Goal: Check status: Check status

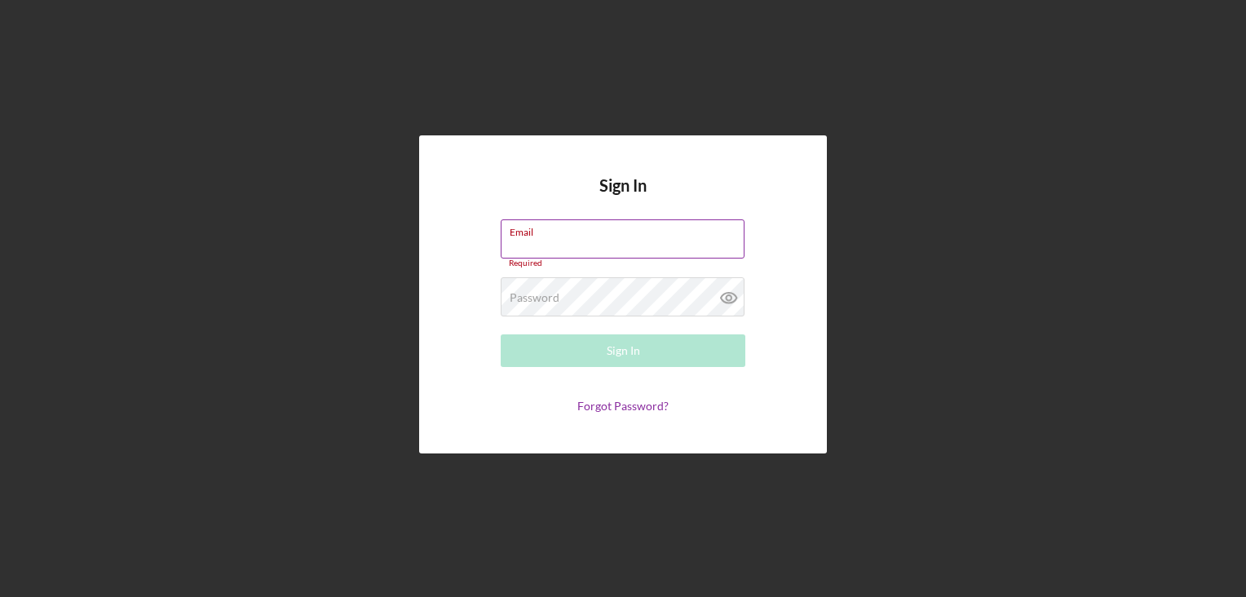
click at [583, 222] on div "Email Required" at bounding box center [623, 243] width 245 height 49
click at [607, 240] on input "Email" at bounding box center [623, 238] width 244 height 39
type input "[PERSON_NAME][EMAIL_ADDRESS][DOMAIN_NAME]"
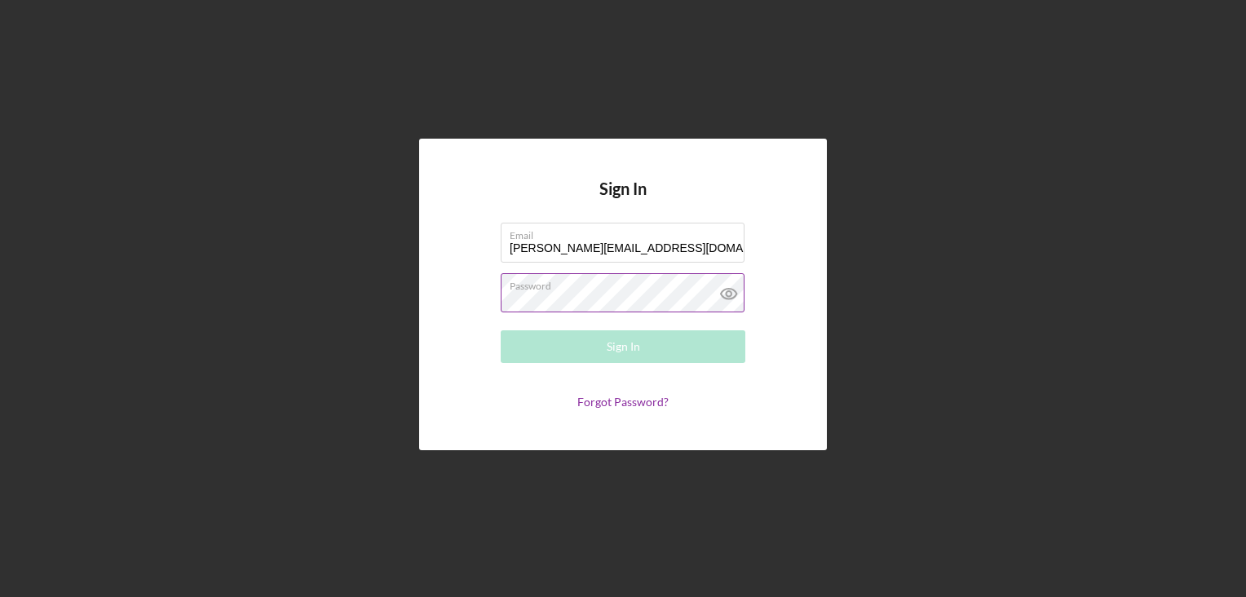
click at [725, 291] on icon at bounding box center [729, 293] width 41 height 41
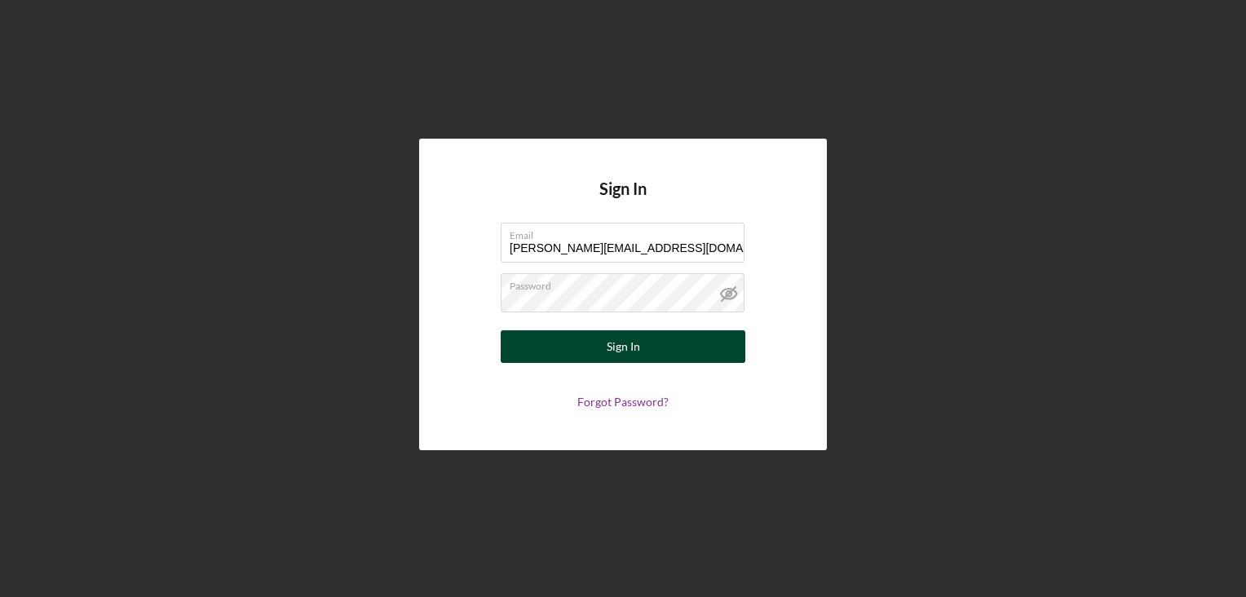
click at [615, 341] on div "Sign In" at bounding box center [623, 346] width 33 height 33
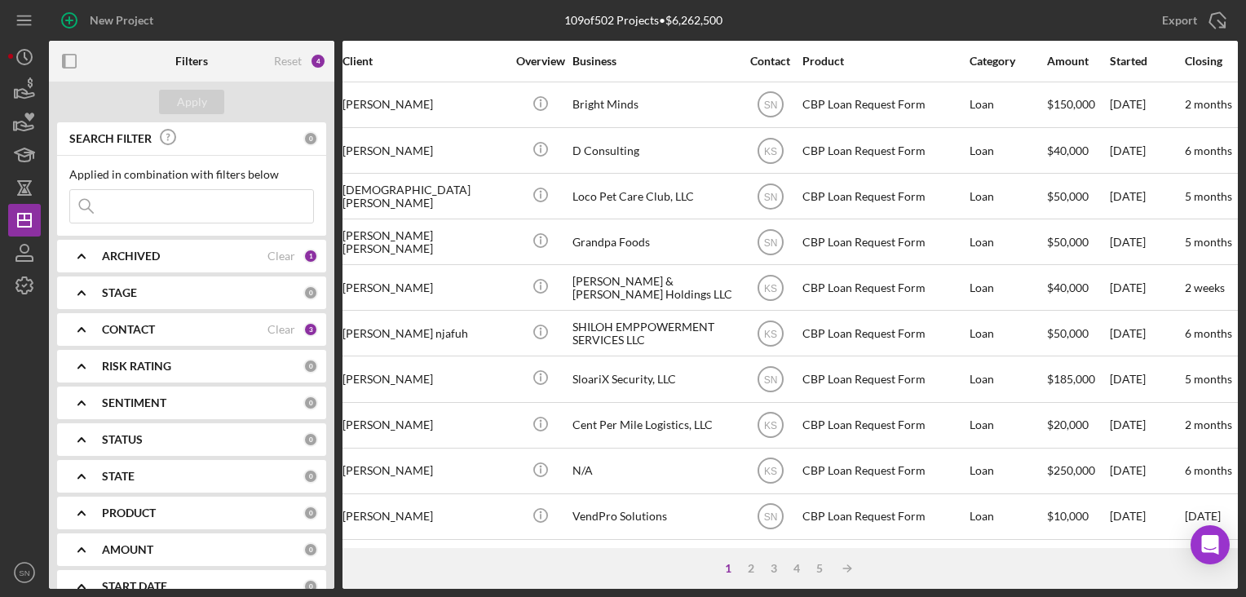
scroll to position [698, 0]
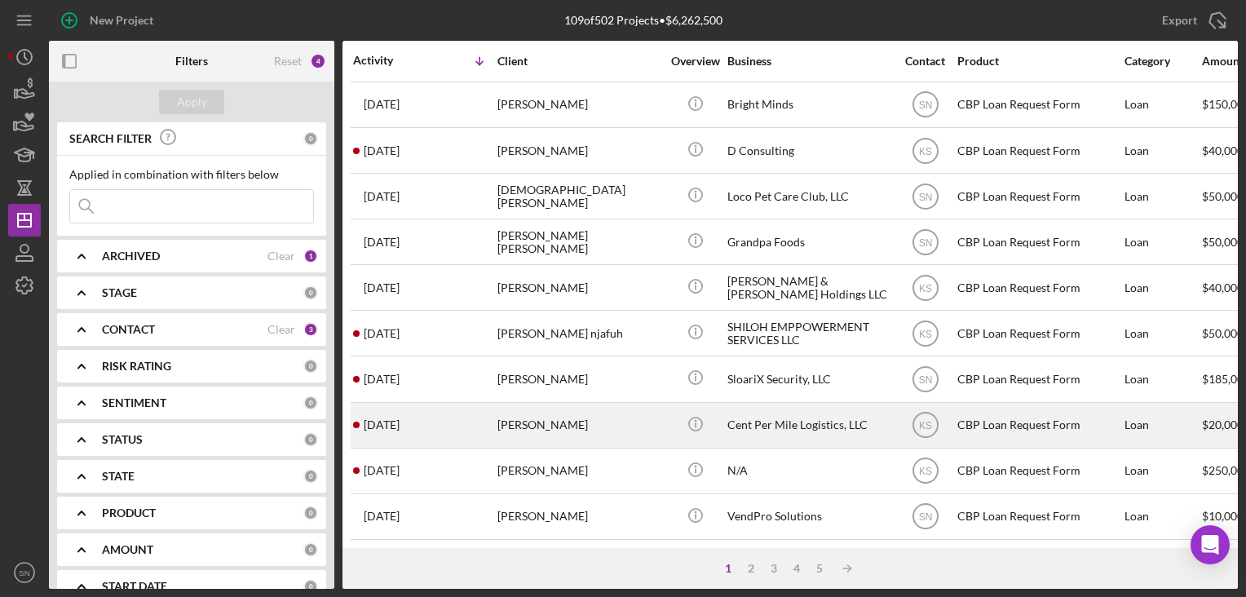
click at [398, 418] on time "[DATE]" at bounding box center [382, 424] width 36 height 13
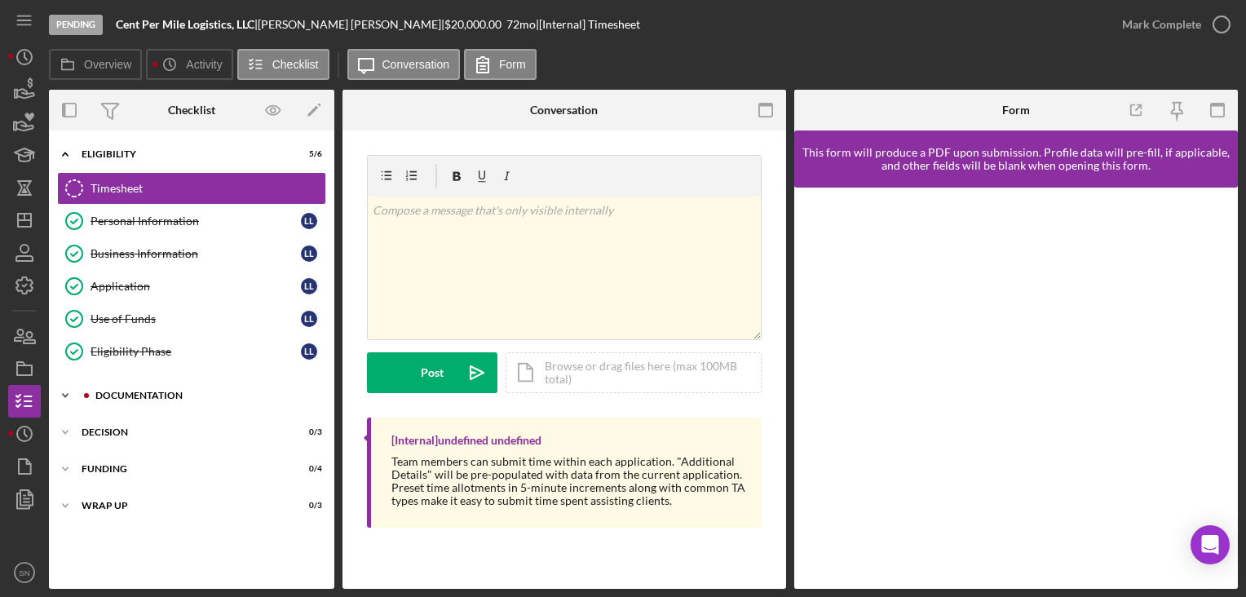
click at [70, 385] on icon "Icon/Expander" at bounding box center [65, 395] width 33 height 33
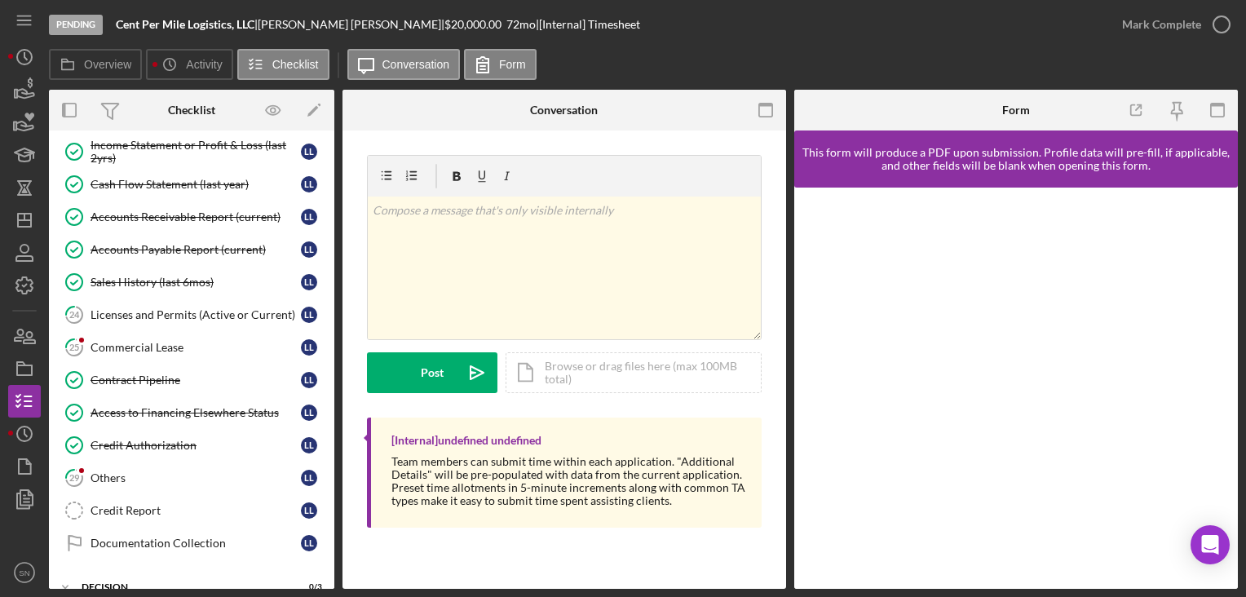
scroll to position [741, 0]
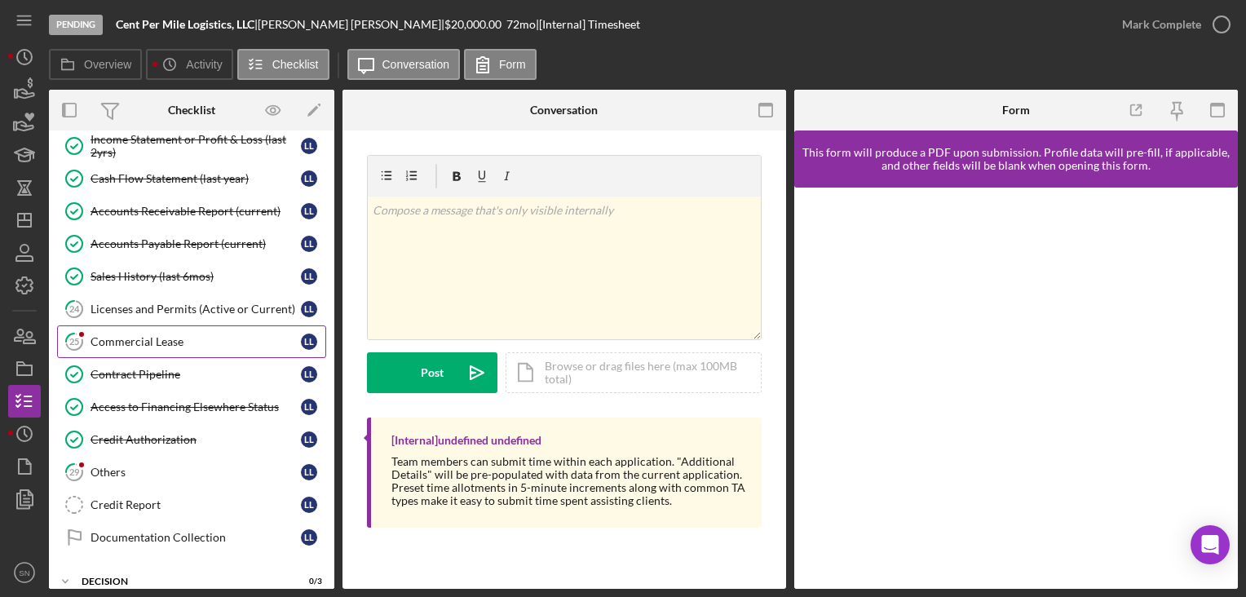
click at [144, 336] on div "Commercial Lease" at bounding box center [196, 341] width 210 height 13
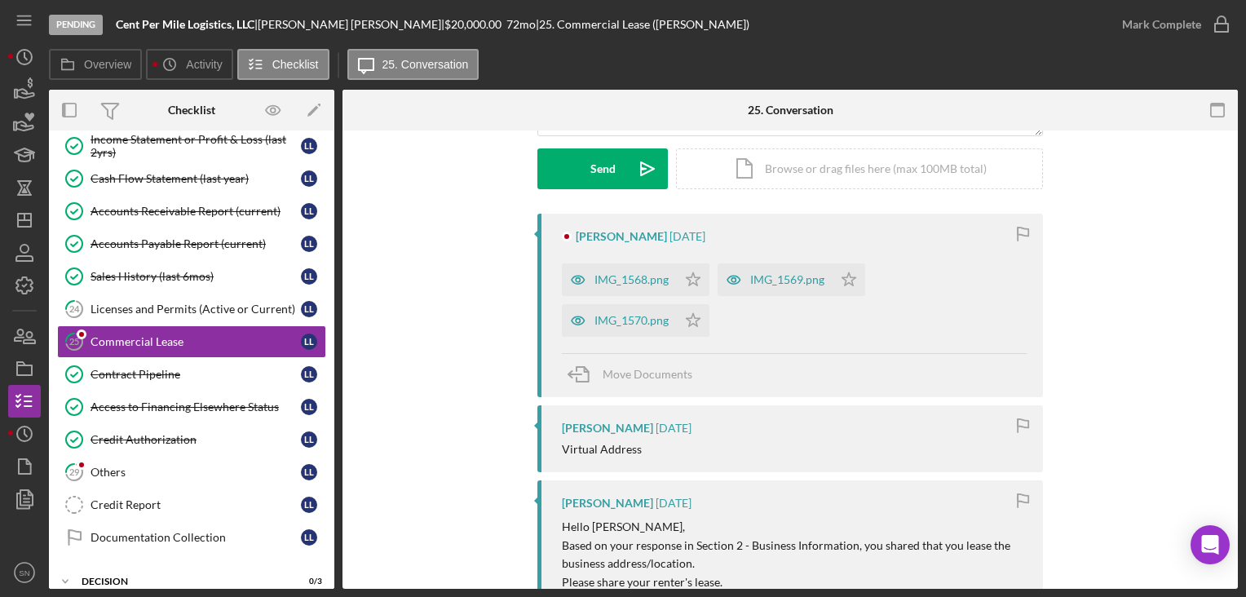
scroll to position [212, 0]
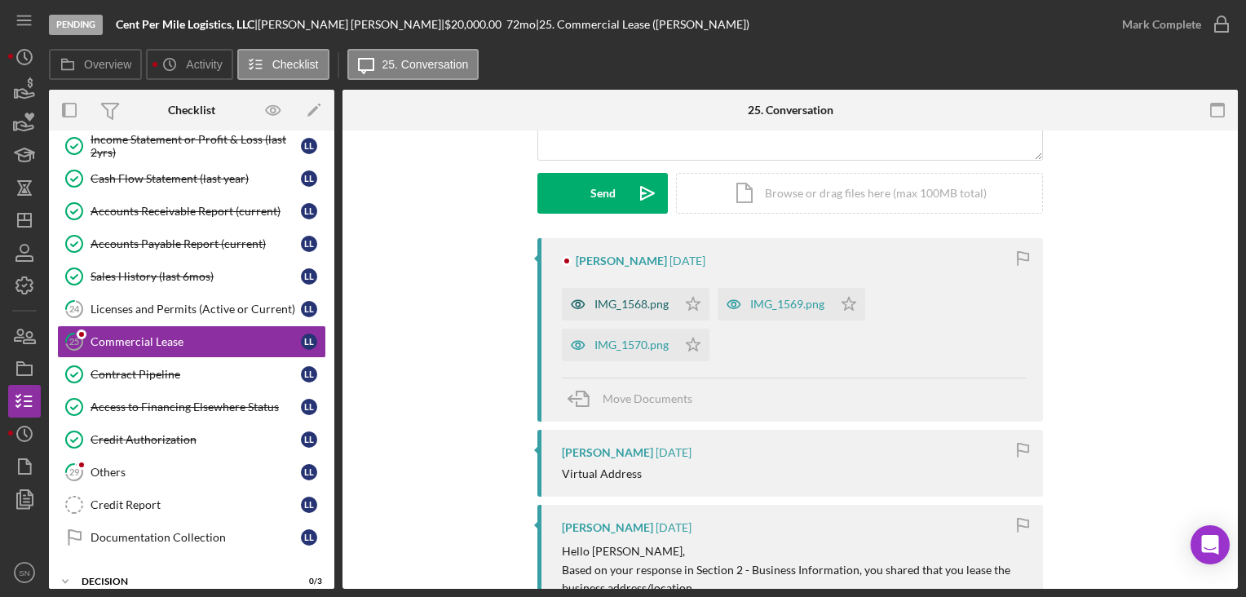
click at [613, 303] on div "IMG_1568.png" at bounding box center [632, 304] width 74 height 13
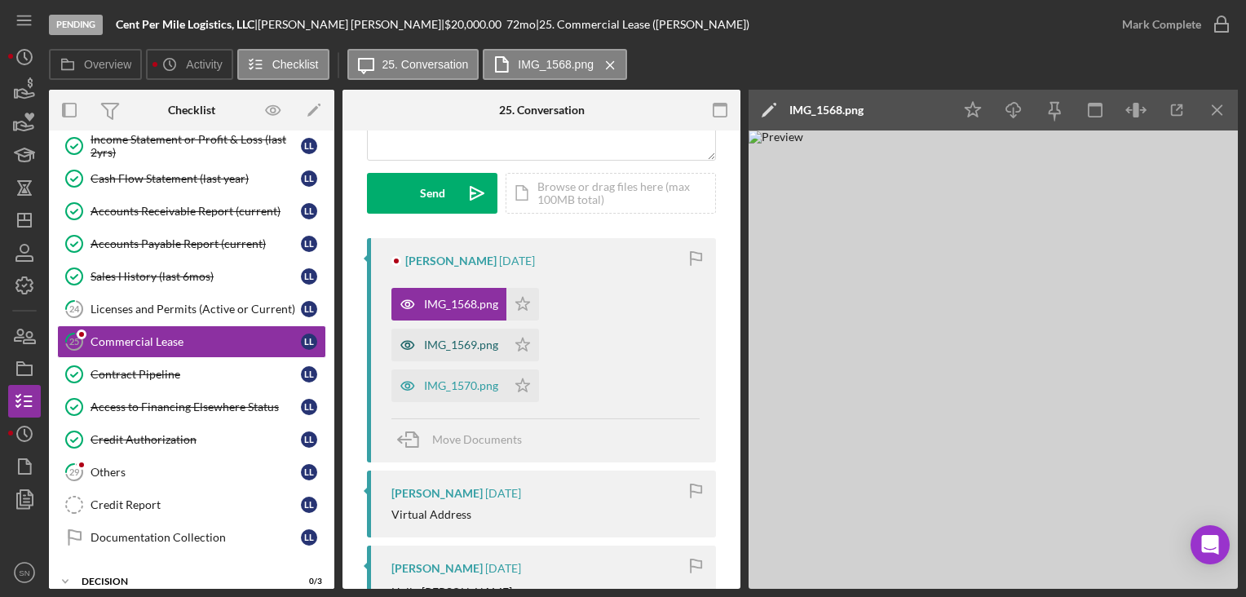
click at [436, 347] on div "IMG_1569.png" at bounding box center [461, 344] width 74 height 13
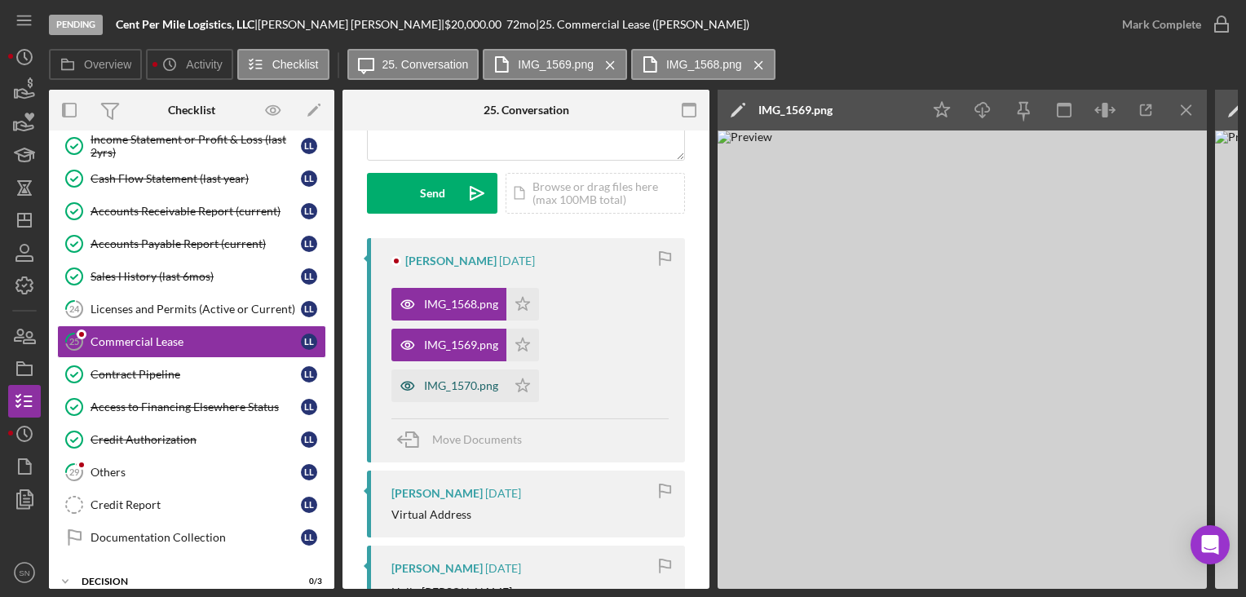
click at [448, 391] on div "IMG_1570.png" at bounding box center [448, 385] width 115 height 33
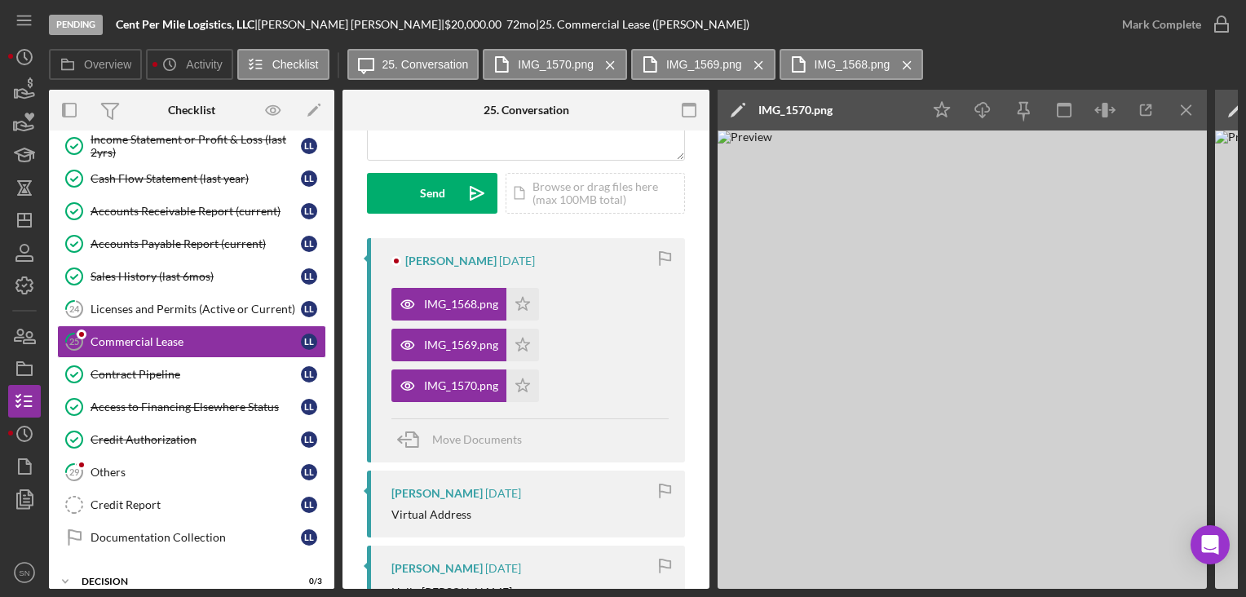
click at [907, 68] on icon "Icon/Menu Close" at bounding box center [907, 65] width 29 height 41
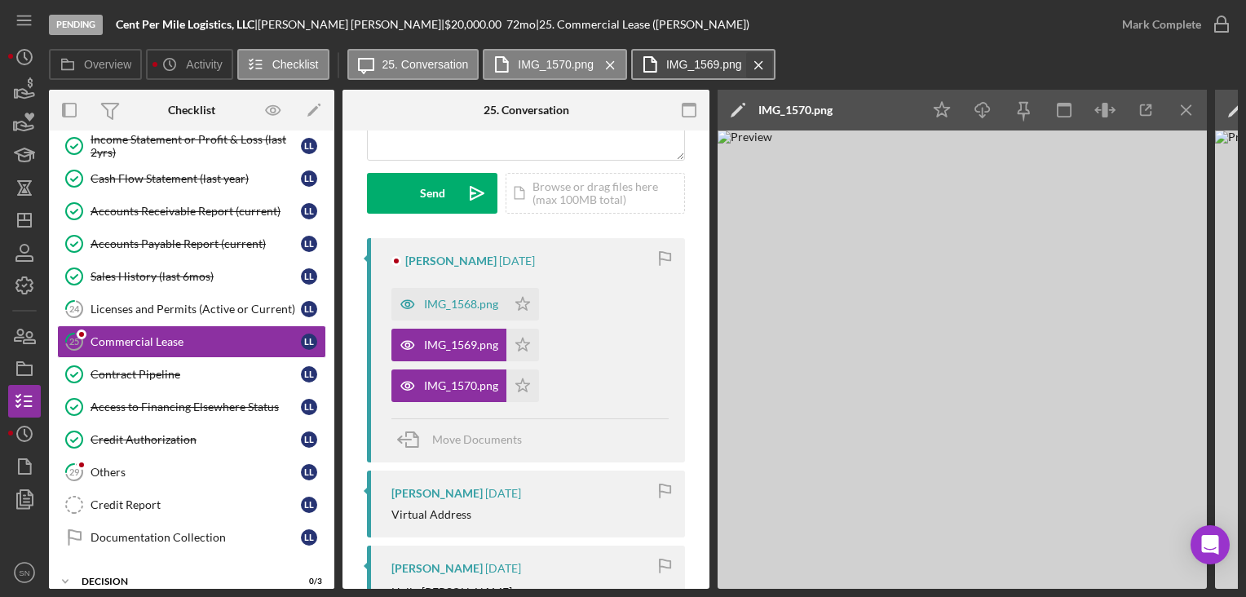
click at [758, 66] on icon "Icon/Menu Close" at bounding box center [759, 65] width 29 height 41
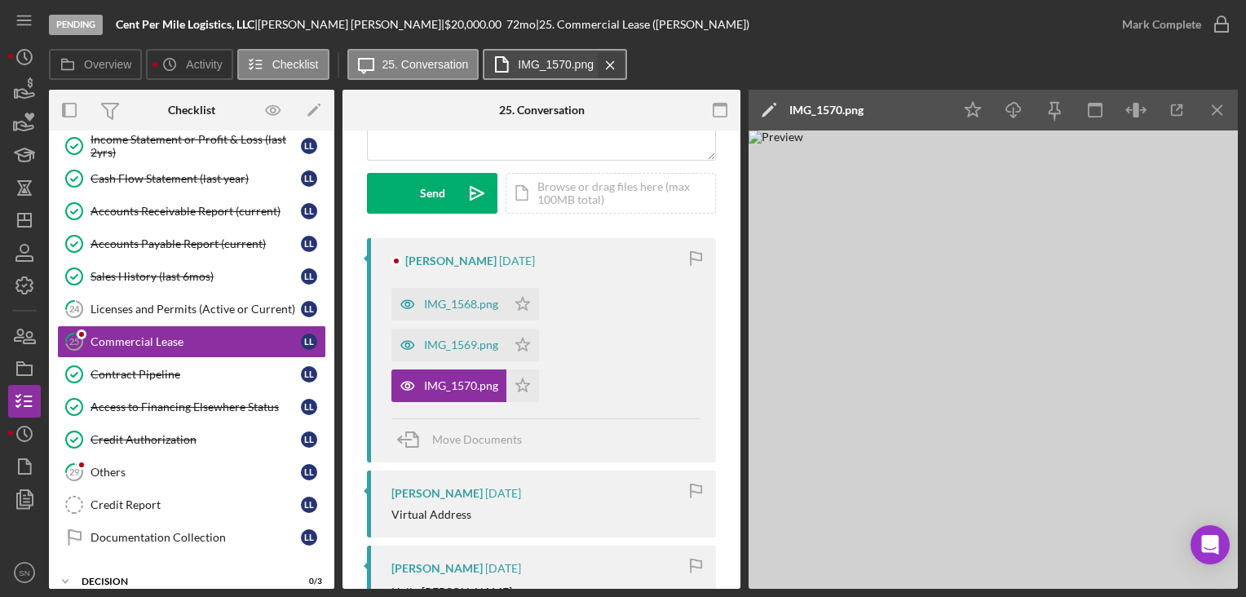
click at [610, 65] on icon "Icon/Menu Close" at bounding box center [610, 65] width 29 height 41
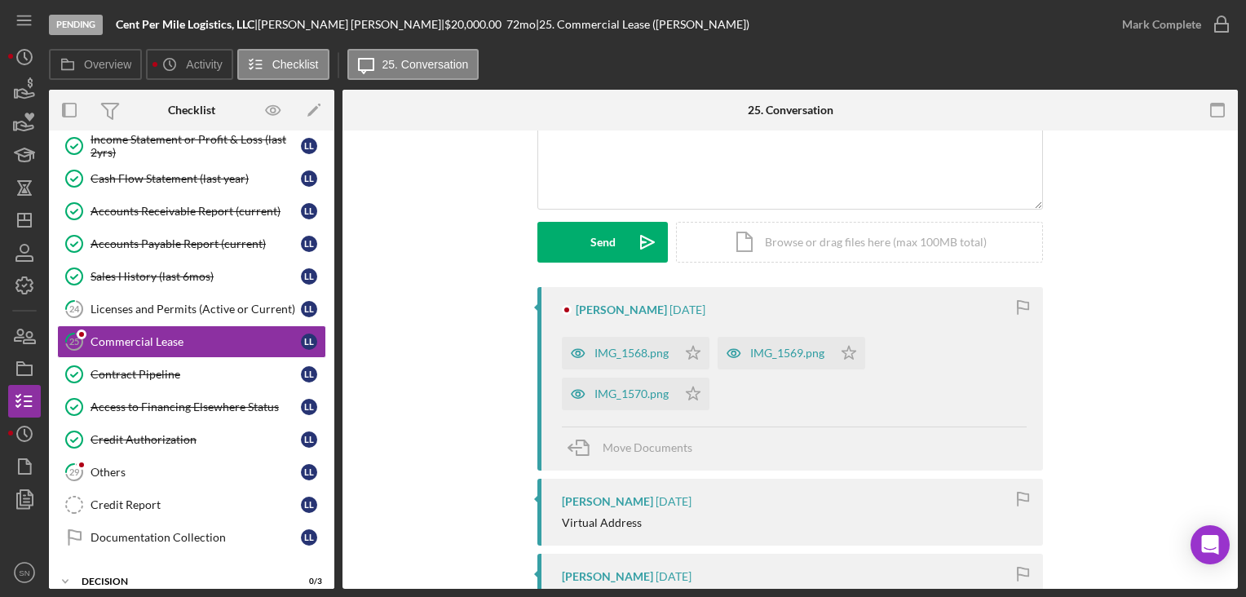
scroll to position [161, 0]
click at [636, 395] on div "IMG_1570.png" at bounding box center [632, 395] width 74 height 13
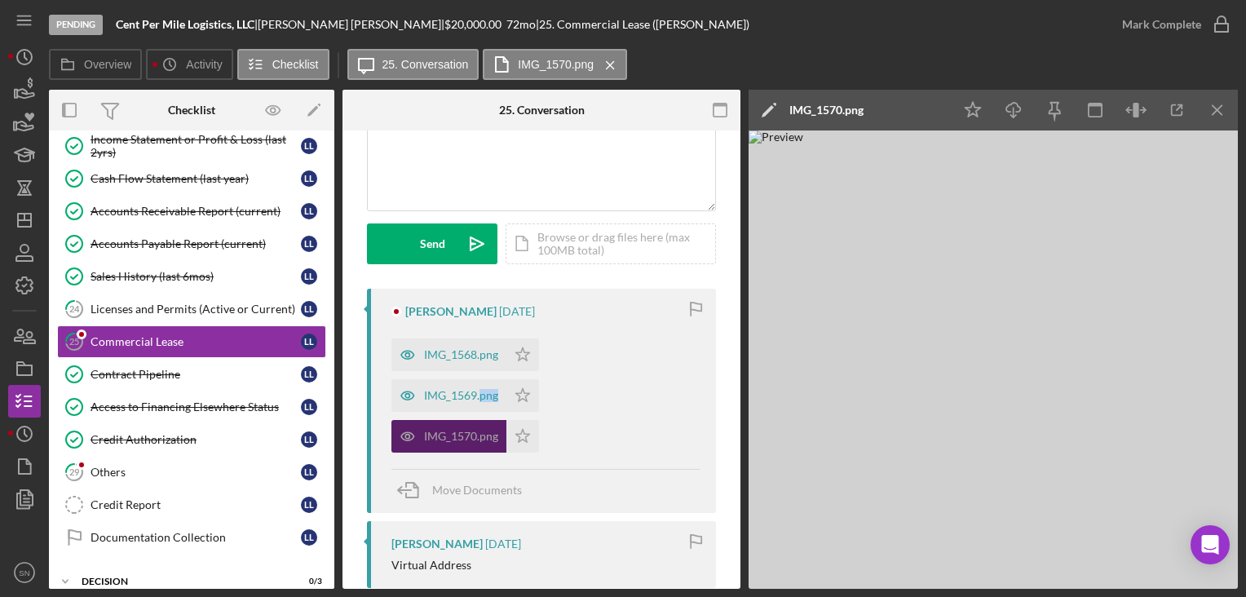
click at [636, 395] on div "IMG_1568.png Icon/Star IMG_1569.png Icon/Star IMG_1570.png Icon/Star" at bounding box center [545, 391] width 308 height 122
click at [458, 392] on div "IMG_1569.png" at bounding box center [461, 395] width 74 height 13
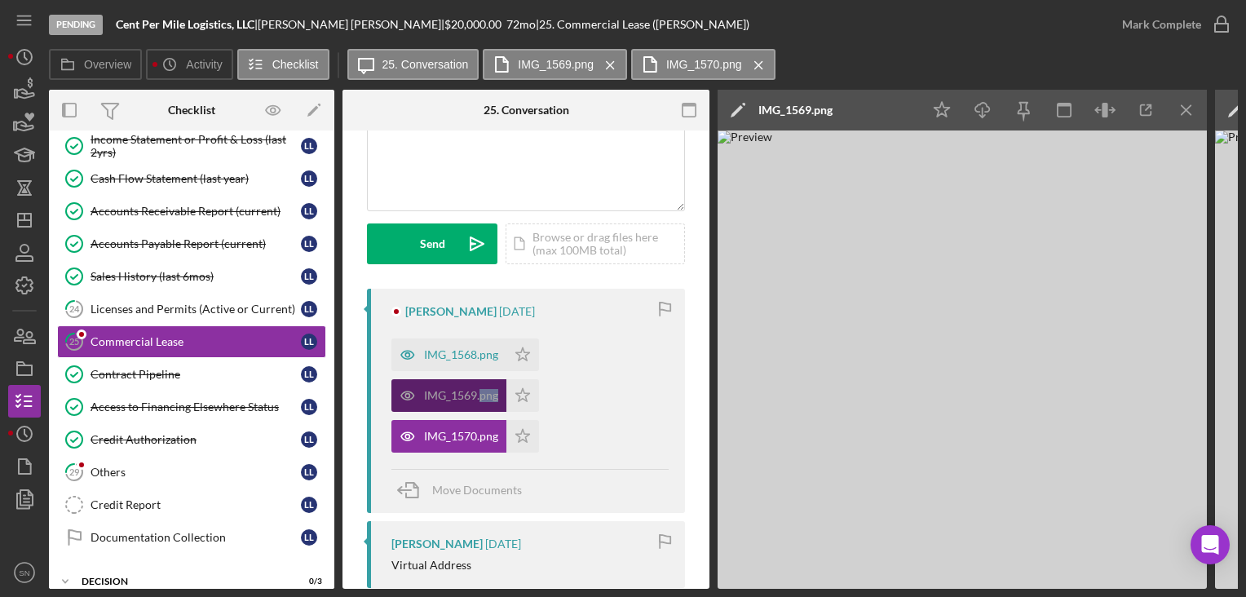
click at [458, 392] on div "IMG_1569.png" at bounding box center [461, 395] width 74 height 13
click at [763, 64] on icon "Icon/Menu Close" at bounding box center [759, 65] width 29 height 41
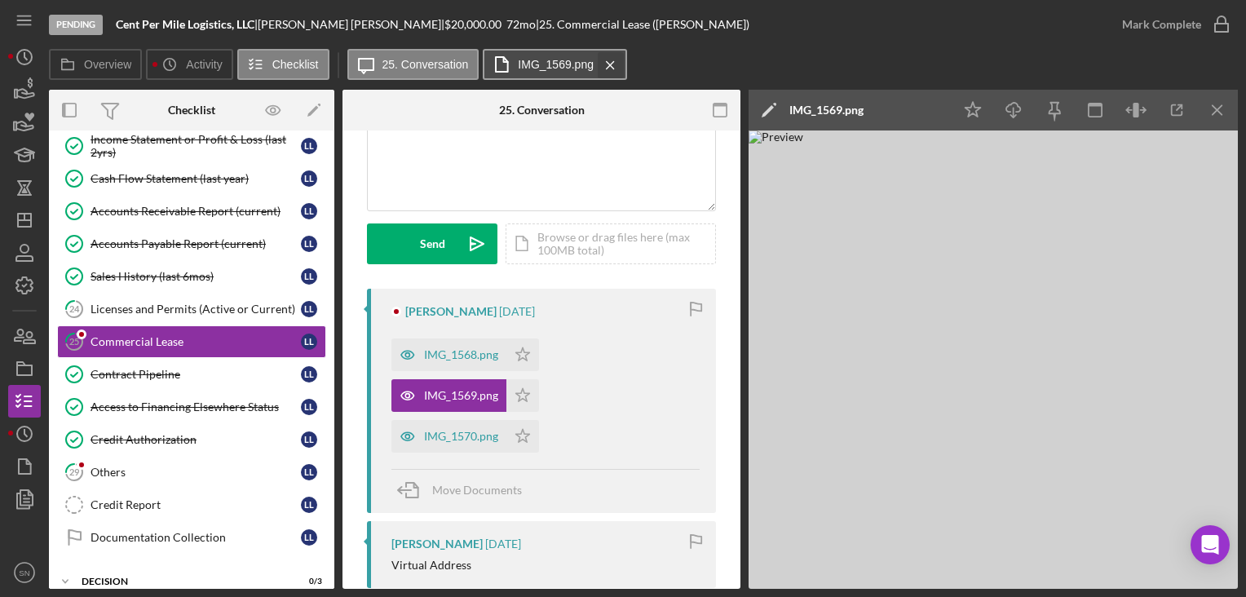
click at [601, 64] on icon "Icon/Menu Close" at bounding box center [610, 65] width 29 height 41
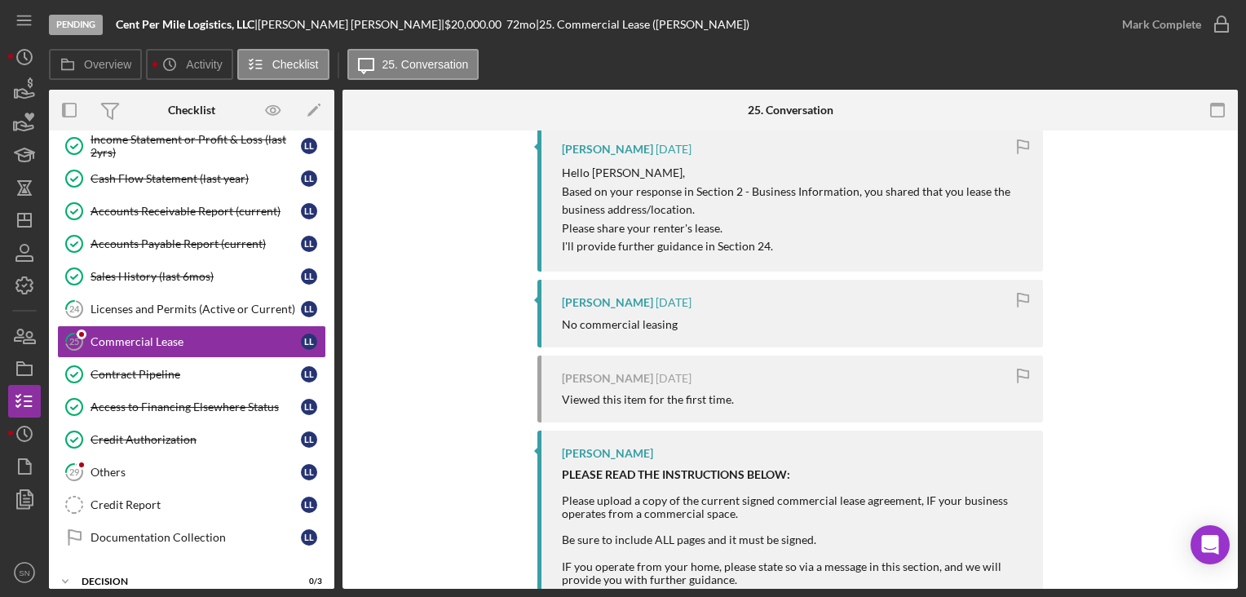
scroll to position [666, 0]
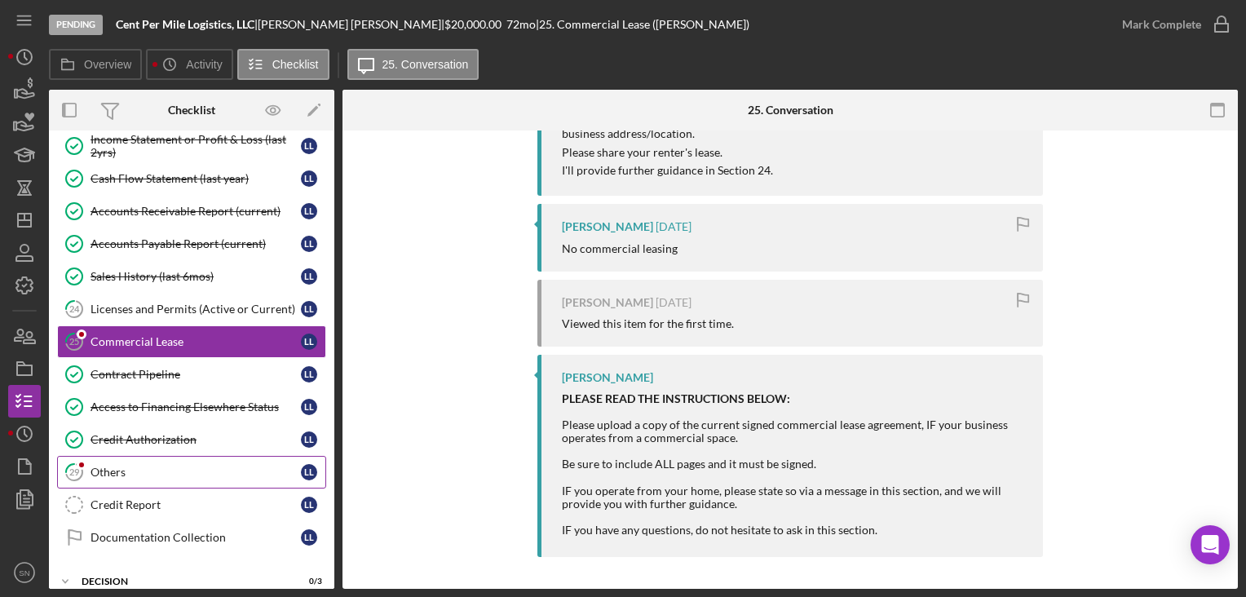
click at [104, 466] on div "Others" at bounding box center [196, 472] width 210 height 13
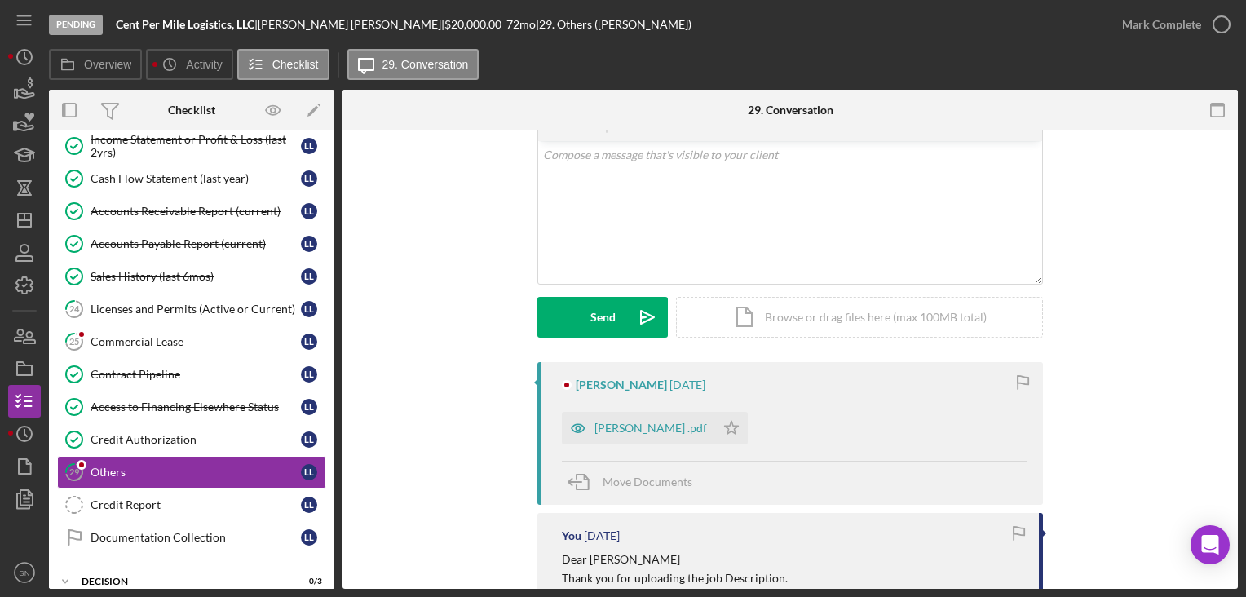
scroll to position [81, 0]
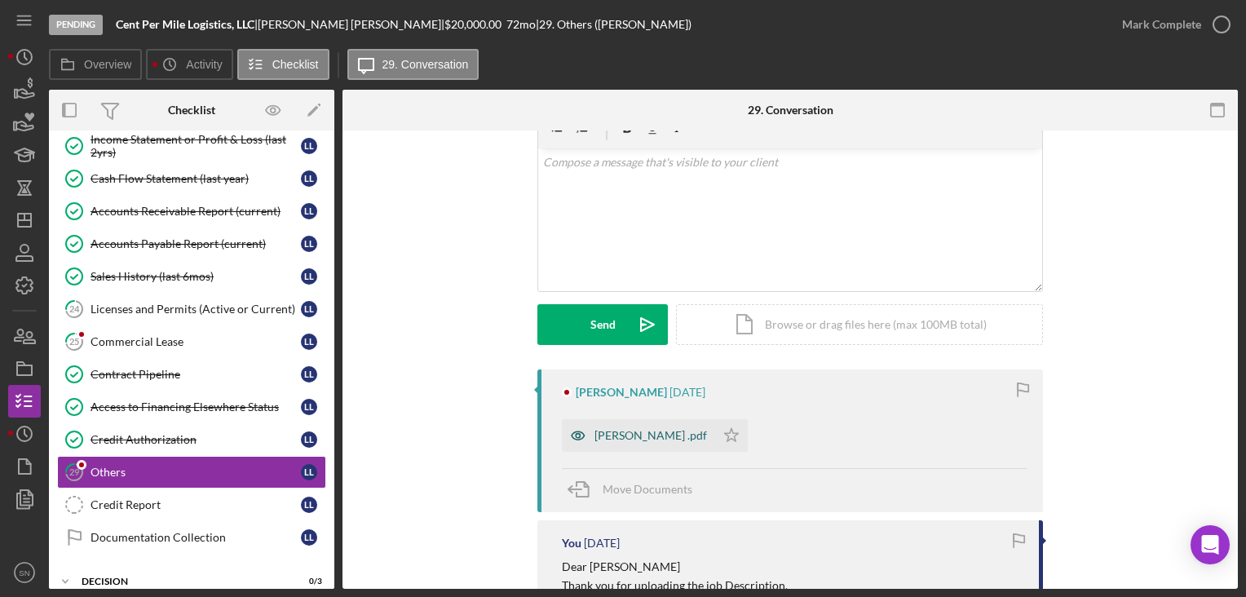
click at [604, 443] on div "[PERSON_NAME] .pdf" at bounding box center [638, 435] width 153 height 33
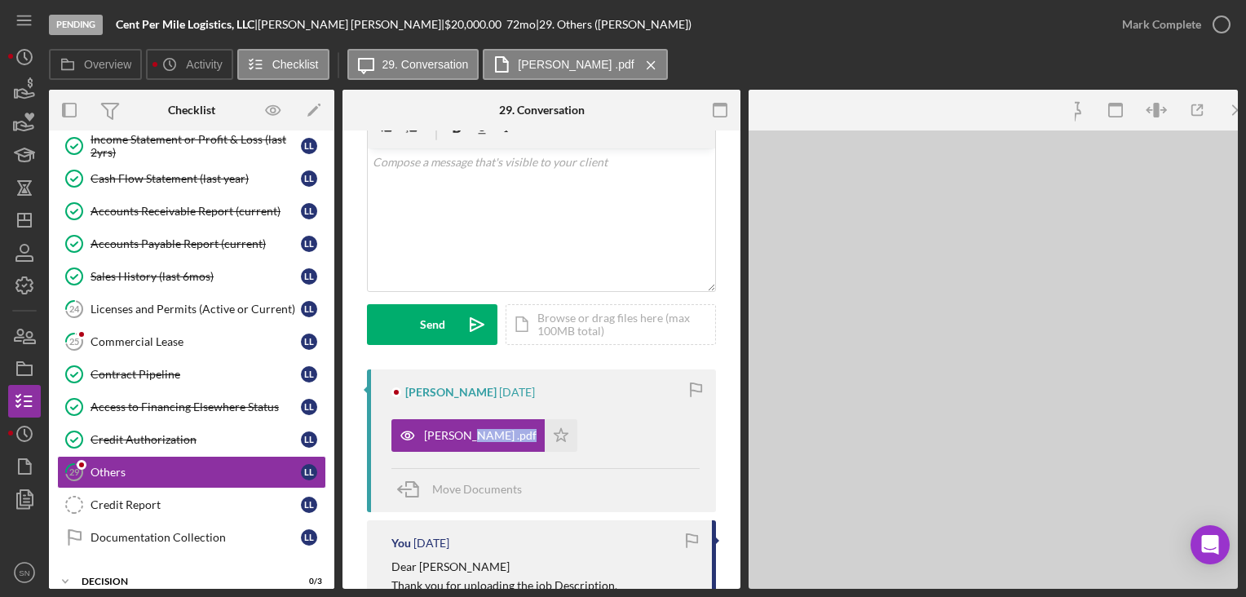
click at [604, 441] on div "[PERSON_NAME] .pdf Icon/Star" at bounding box center [545, 431] width 308 height 41
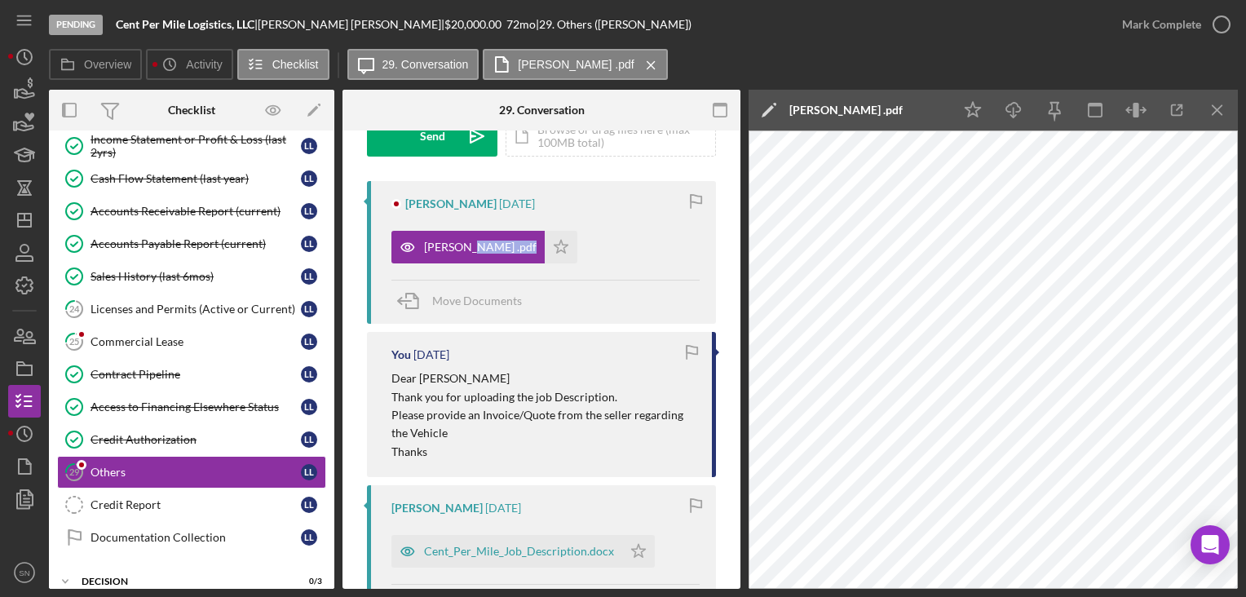
scroll to position [272, 0]
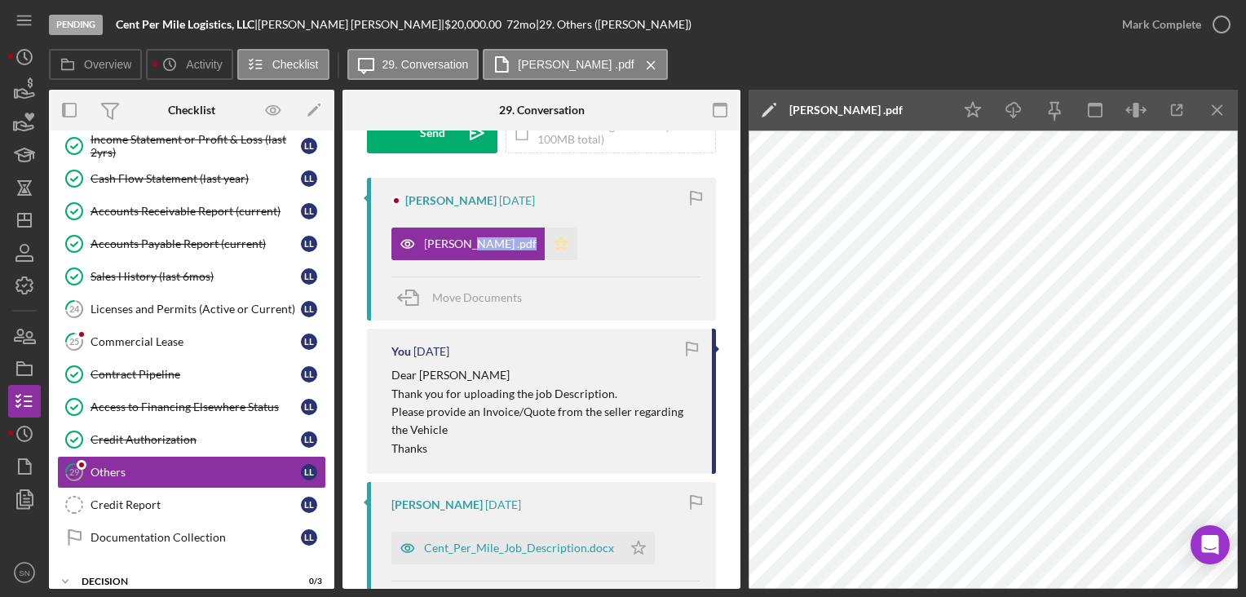
click at [555, 241] on polygon "button" at bounding box center [562, 243] width 14 height 13
click at [1224, 23] on icon "button" at bounding box center [1221, 24] width 41 height 41
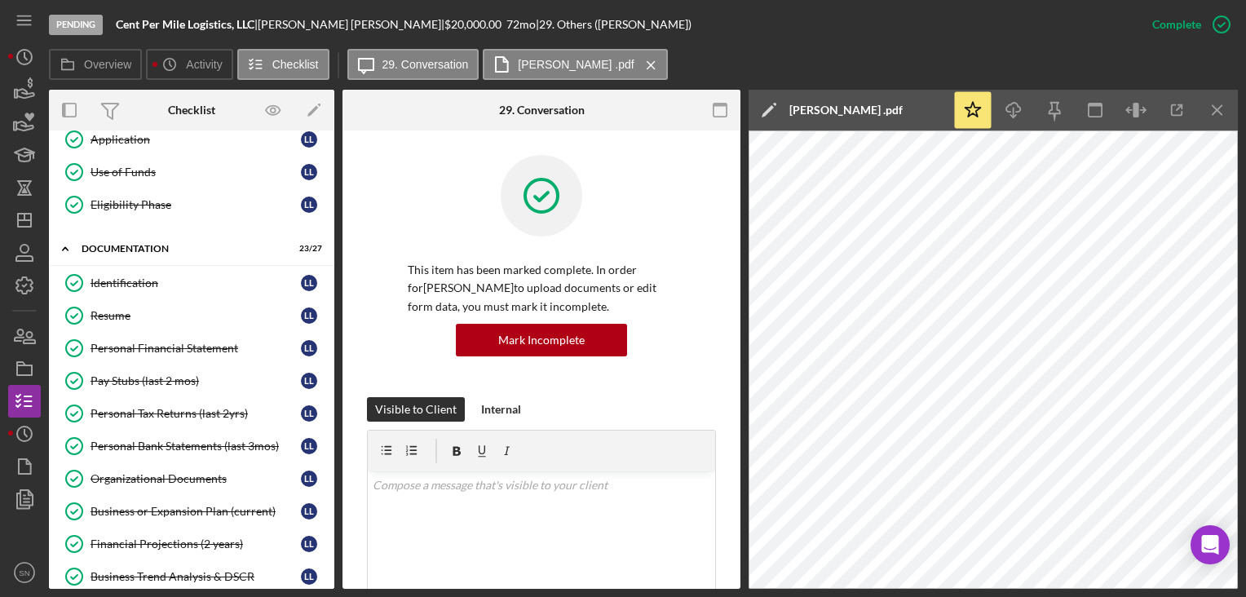
scroll to position [0, 0]
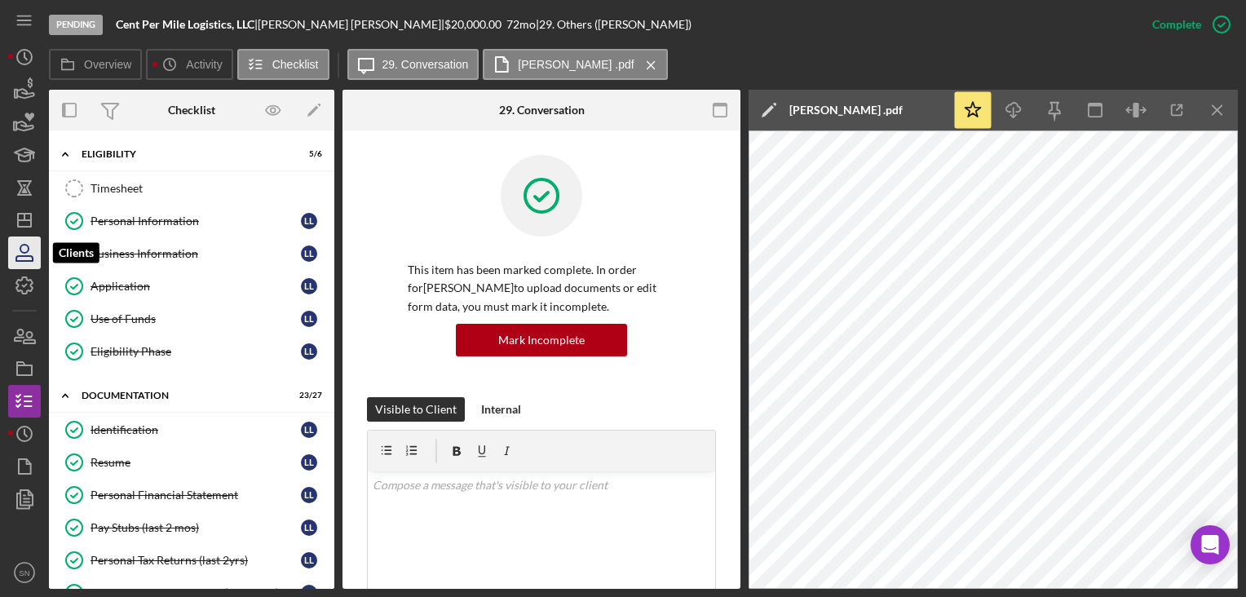
click at [21, 248] on icon "button" at bounding box center [24, 252] width 41 height 41
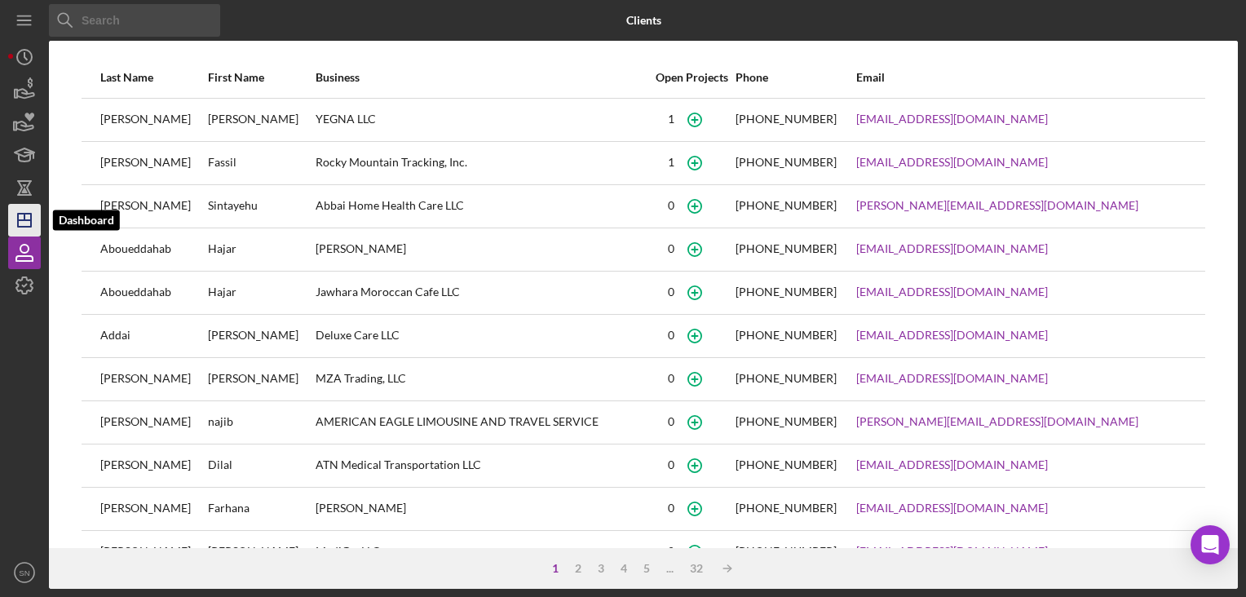
click at [23, 220] on line "button" at bounding box center [24, 220] width 13 height 0
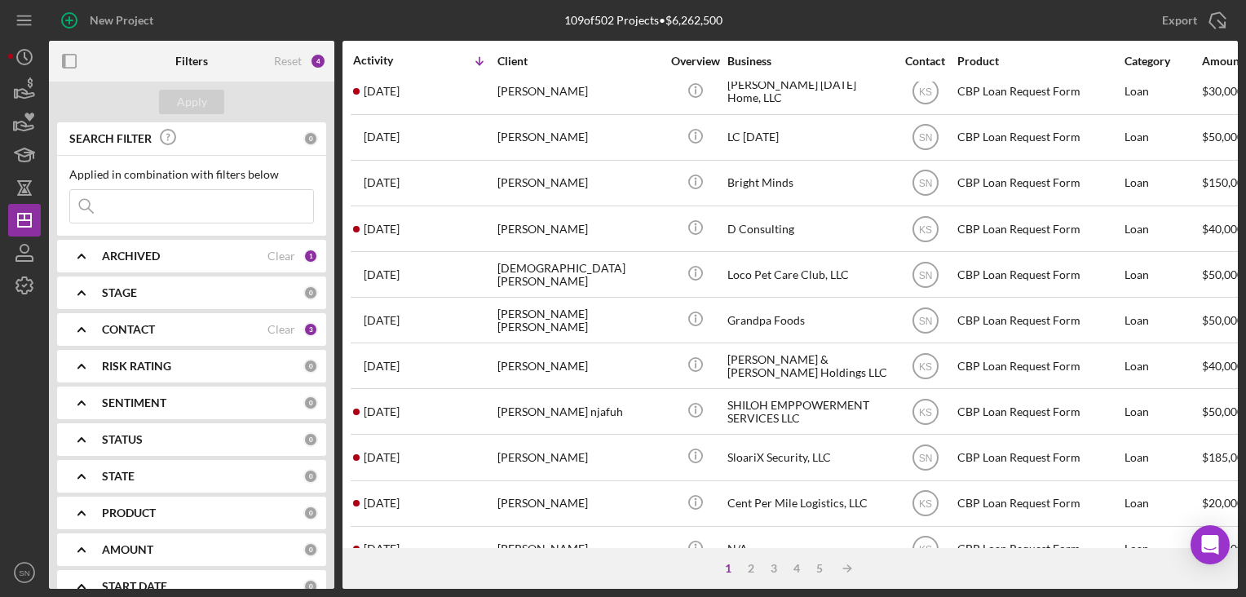
scroll to position [698, 0]
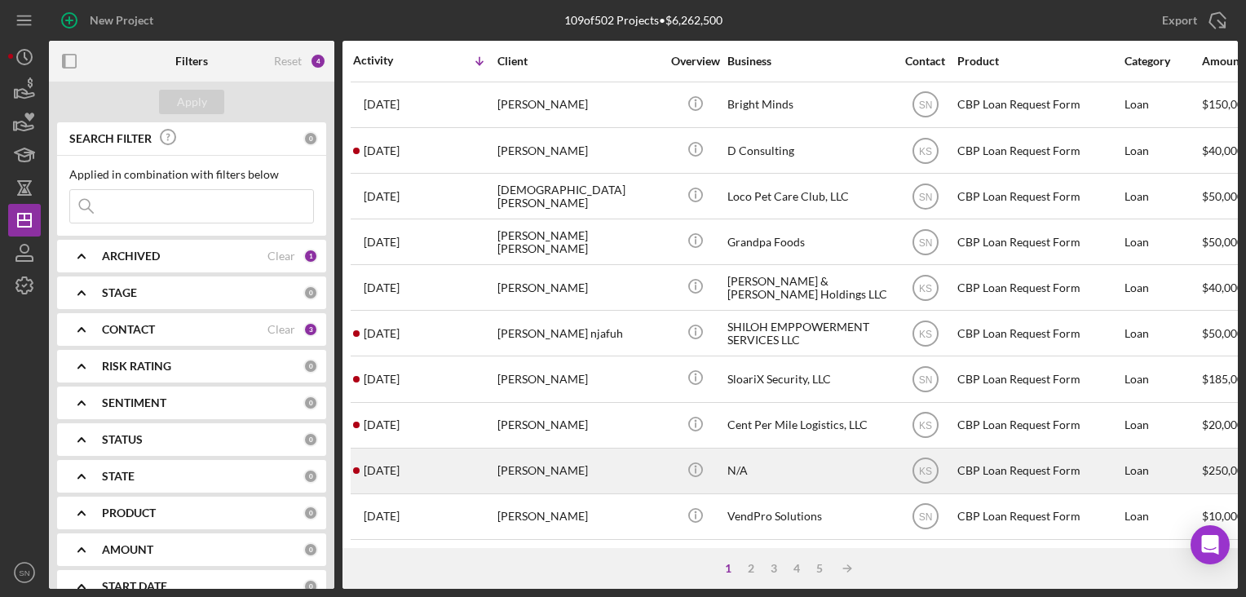
click at [388, 475] on div "[DATE] [PERSON_NAME]" at bounding box center [424, 470] width 143 height 43
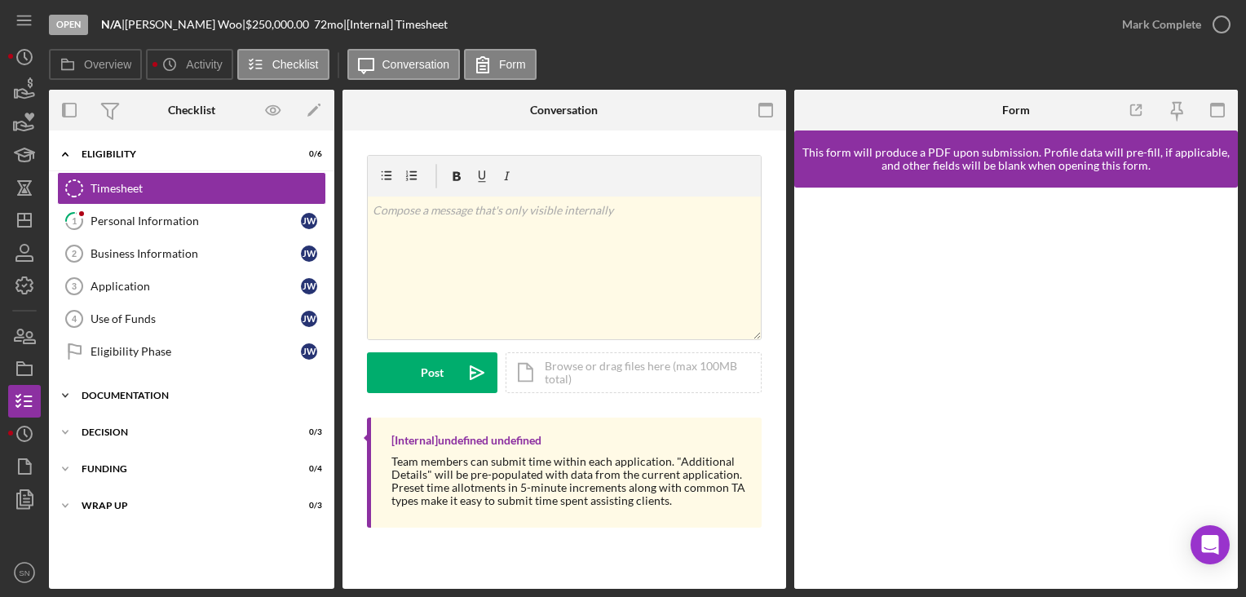
click at [59, 391] on icon "Icon/Expander" at bounding box center [65, 395] width 33 height 33
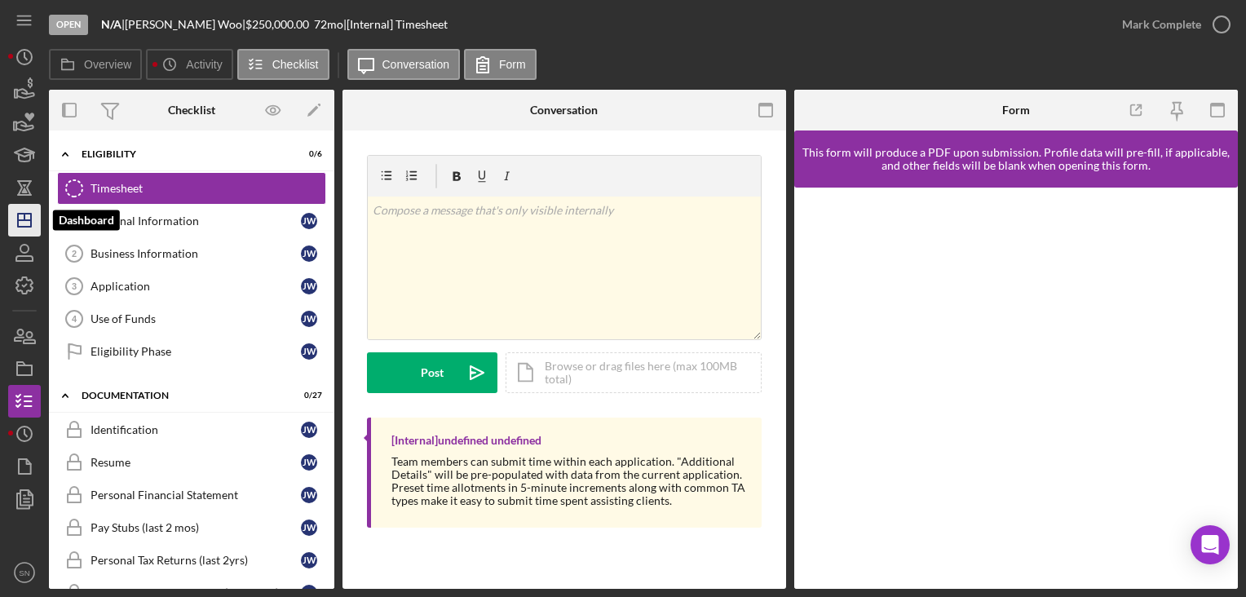
click at [24, 218] on line "button" at bounding box center [24, 217] width 0 height 7
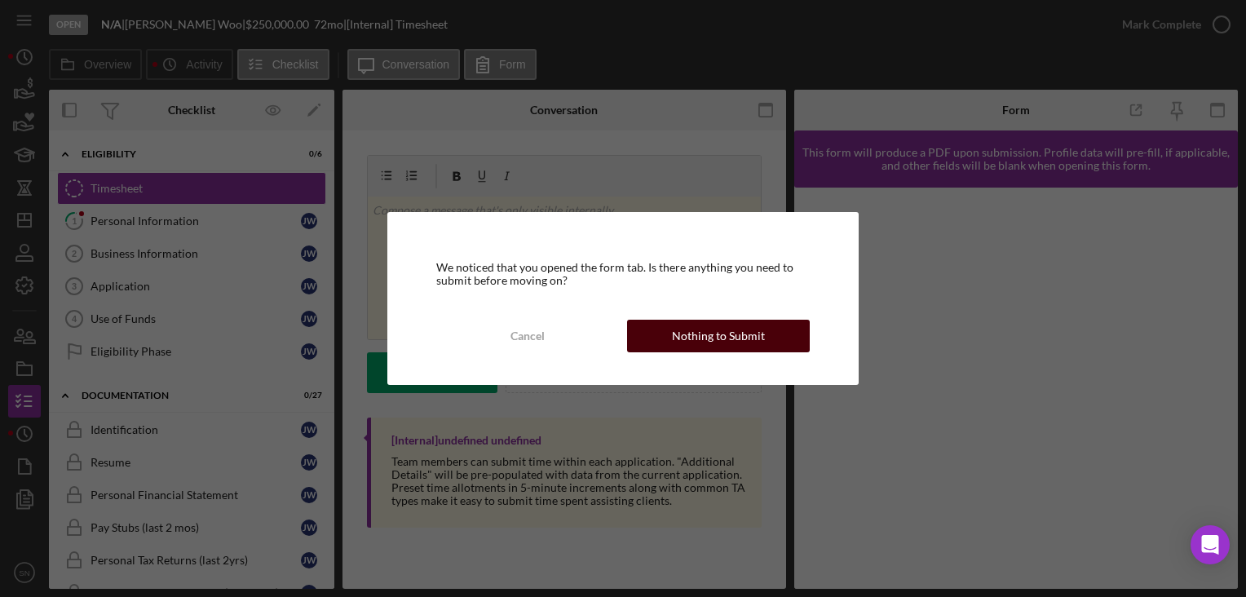
click at [679, 341] on div "Nothing to Submit" at bounding box center [718, 336] width 93 height 33
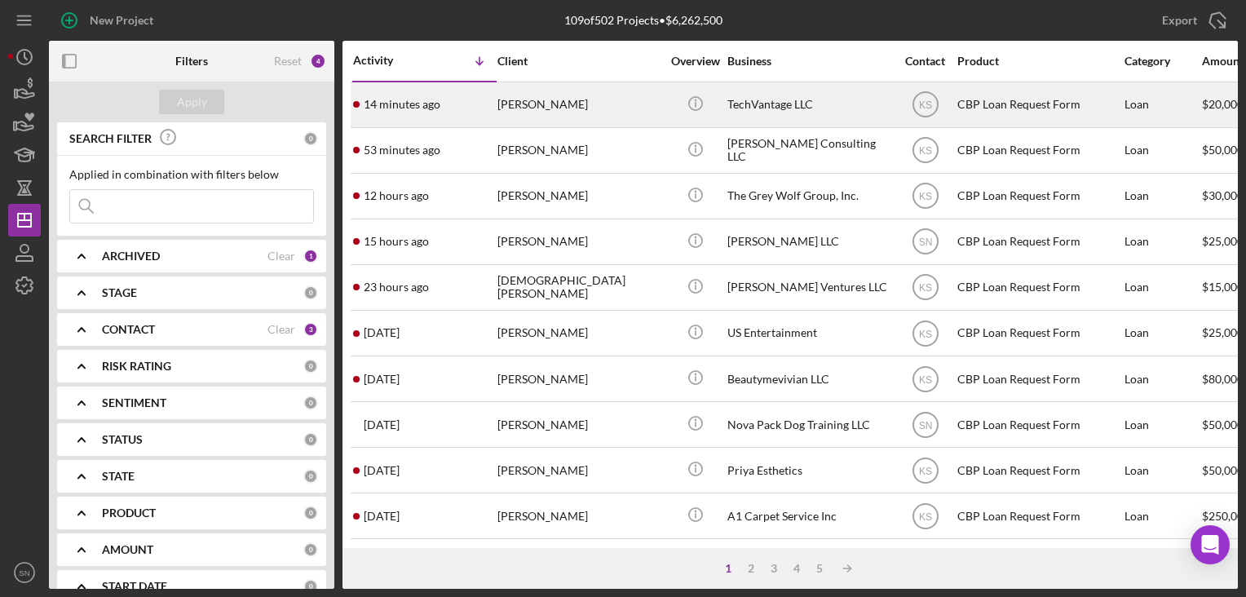
click at [401, 98] on time "14 minutes ago" at bounding box center [402, 104] width 77 height 13
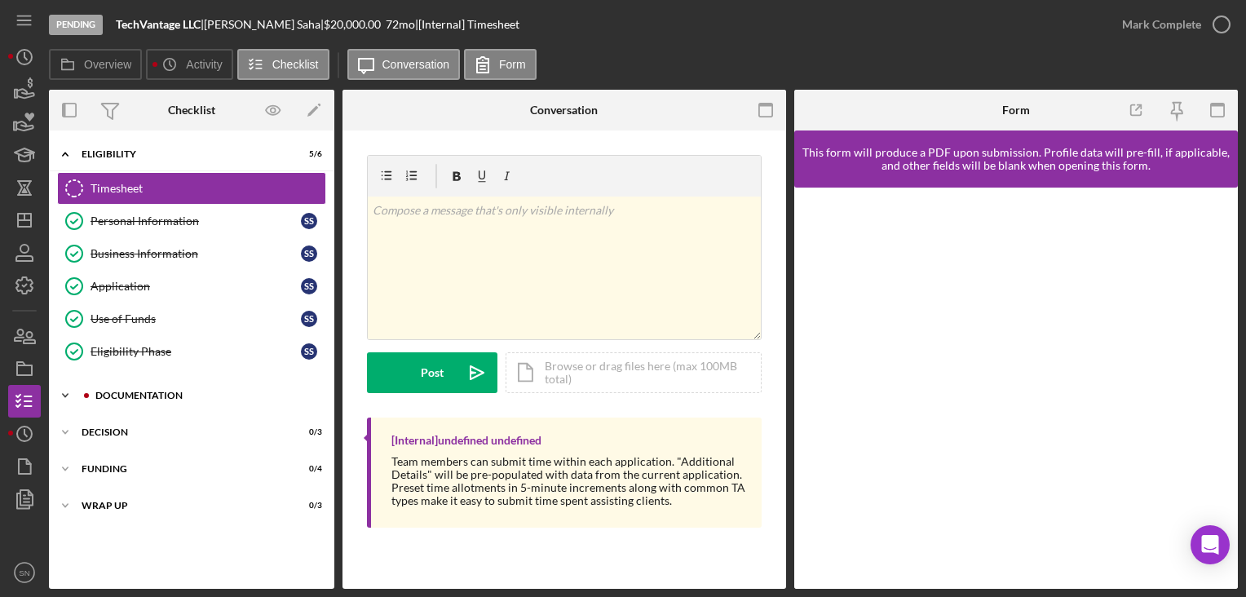
click at [65, 389] on icon "Icon/Expander" at bounding box center [65, 395] width 33 height 33
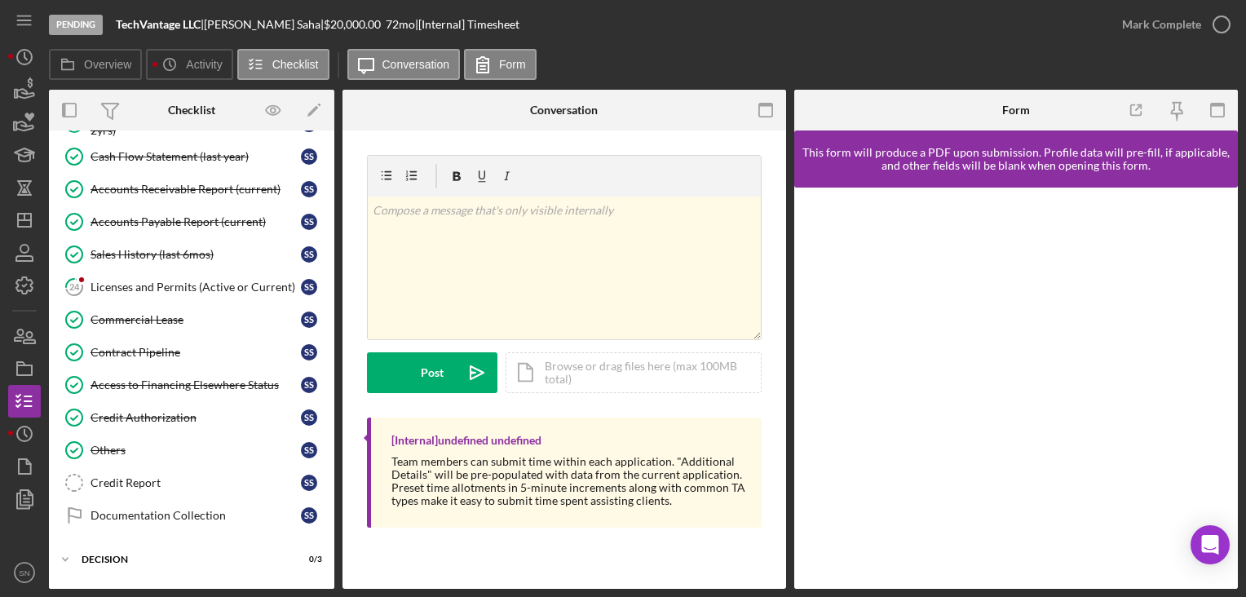
scroll to position [779, 0]
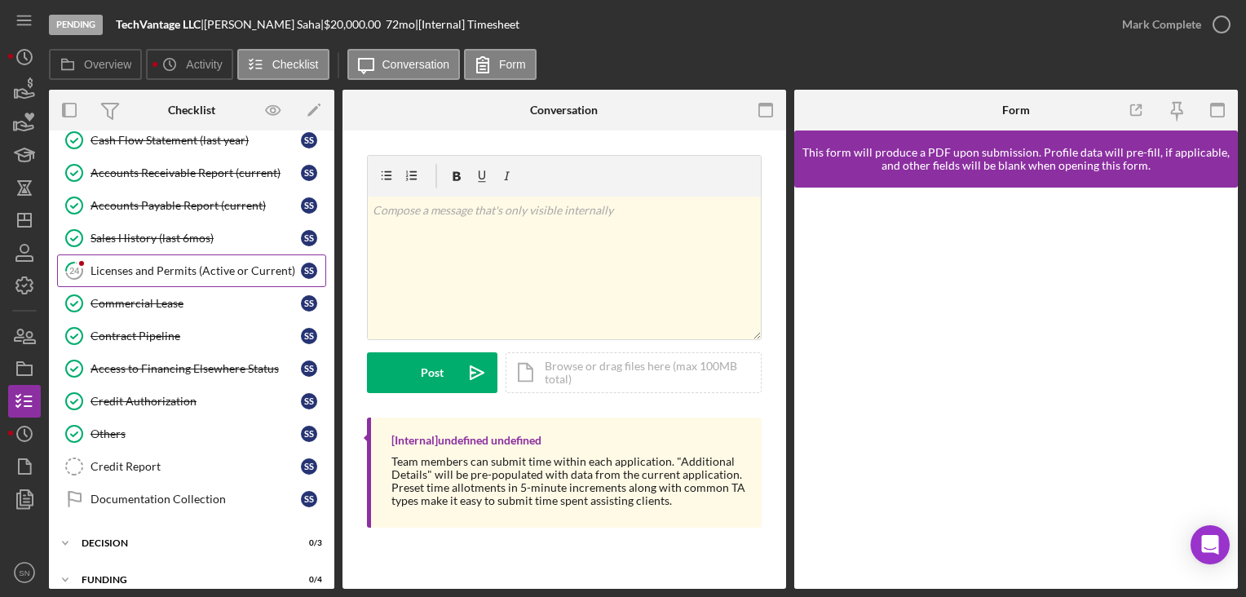
click at [163, 264] on div "Licenses and Permits (Active or Current)" at bounding box center [196, 270] width 210 height 13
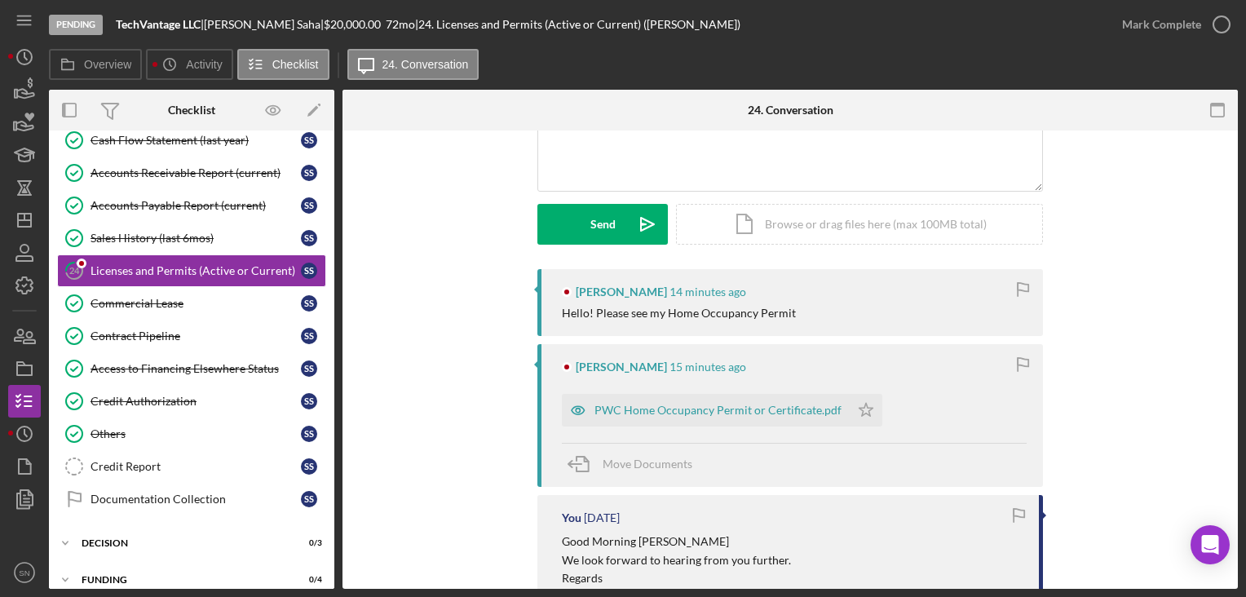
scroll to position [127, 0]
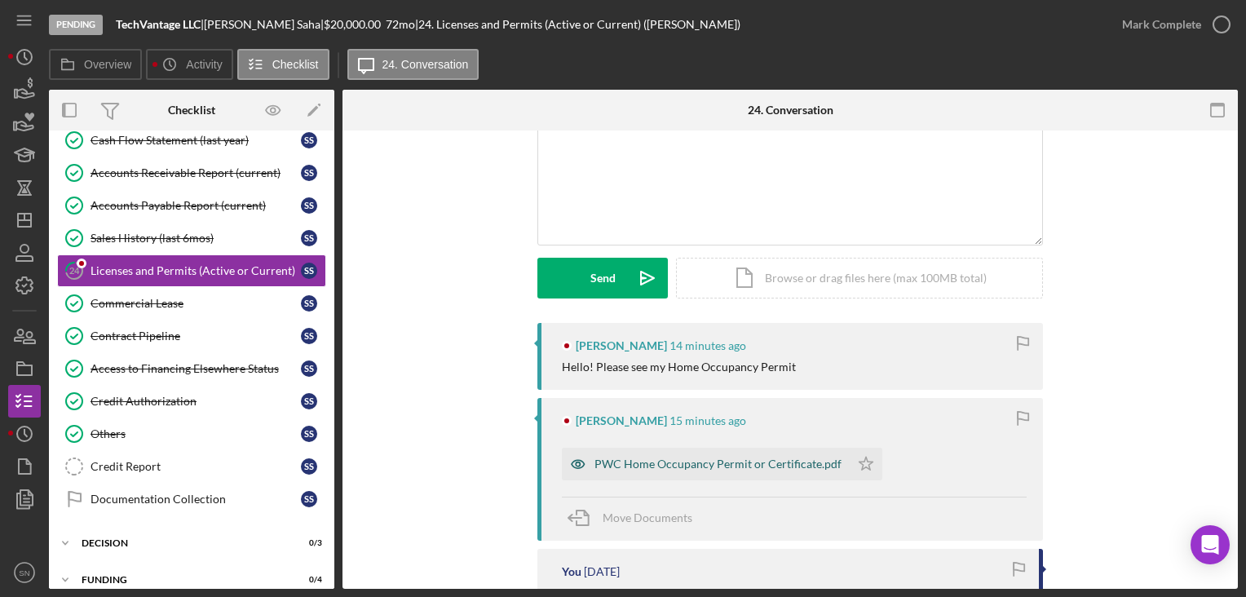
click at [643, 460] on div "PWC Home Occupancy Permit or Certificate.pdf" at bounding box center [718, 464] width 247 height 13
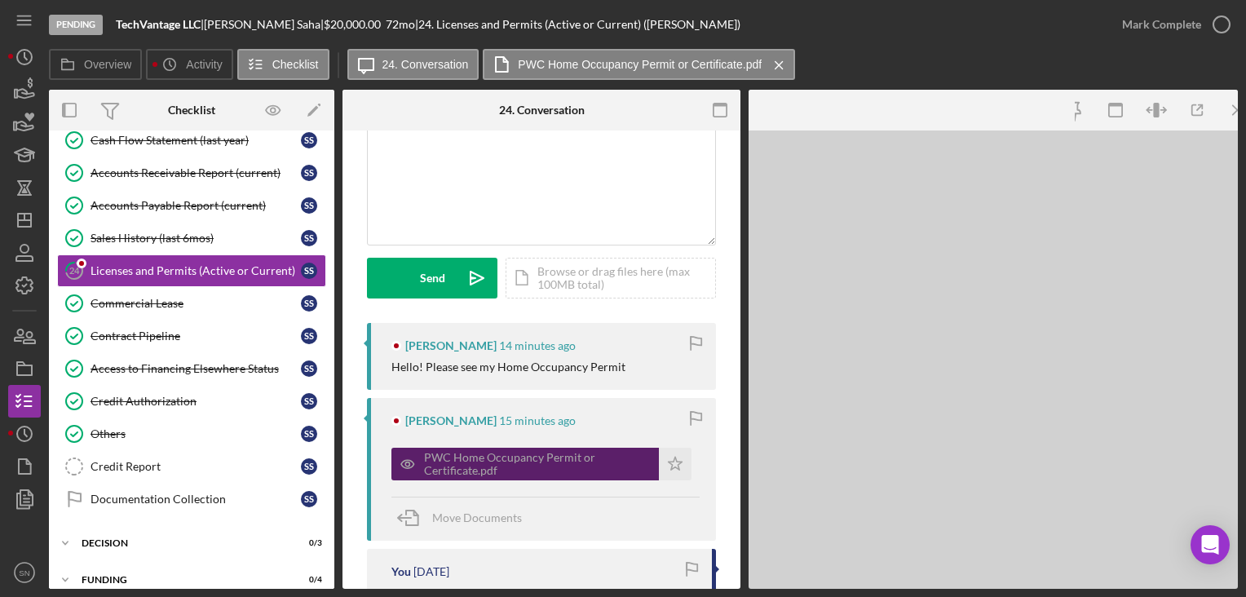
click at [643, 459] on div "PWC Home Occupancy Permit or Certificate.pdf" at bounding box center [537, 464] width 227 height 26
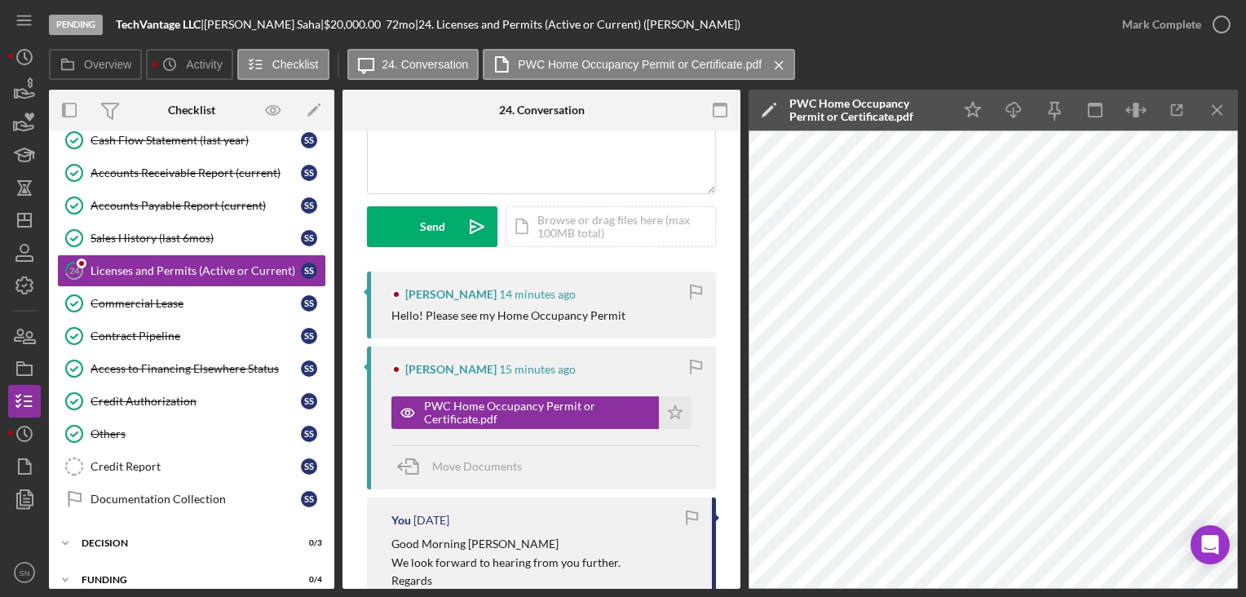
scroll to position [0, 0]
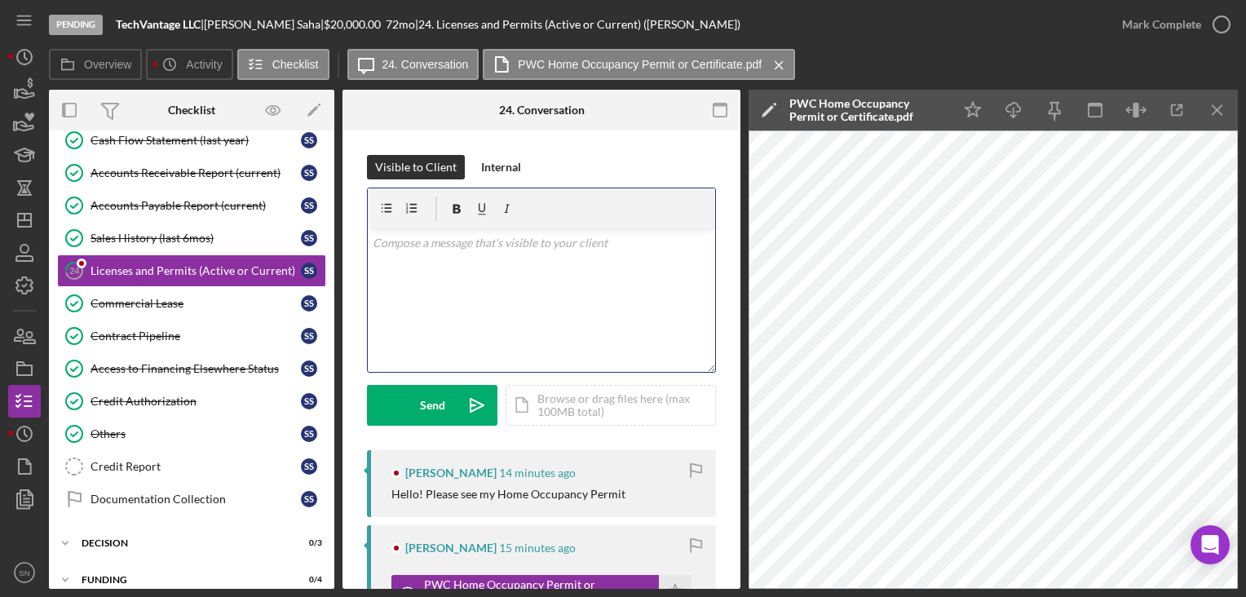
click at [525, 264] on div "v Color teal Color pink Remove color Add row above Add row below Add column bef…" at bounding box center [541, 300] width 347 height 143
click at [428, 401] on div "Send" at bounding box center [432, 405] width 25 height 41
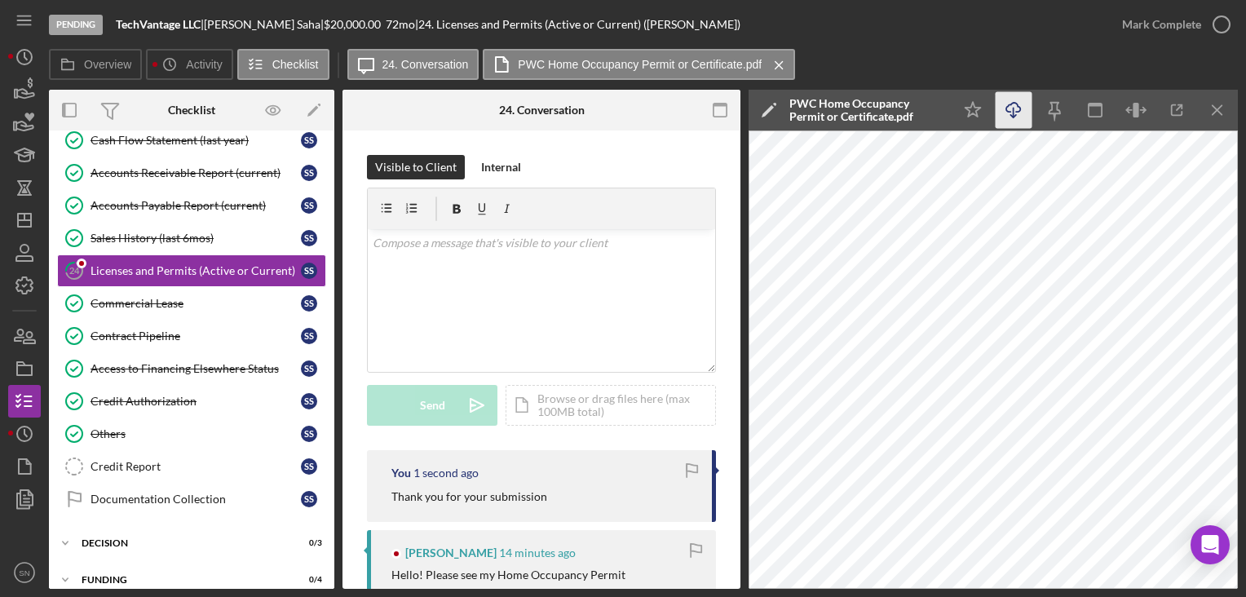
drag, startPoint x: 970, startPoint y: 109, endPoint x: 1020, endPoint y: 104, distance: 50.8
click at [970, 108] on icon "Icon/Star" at bounding box center [973, 110] width 37 height 37
click at [1224, 24] on icon "button" at bounding box center [1221, 24] width 41 height 41
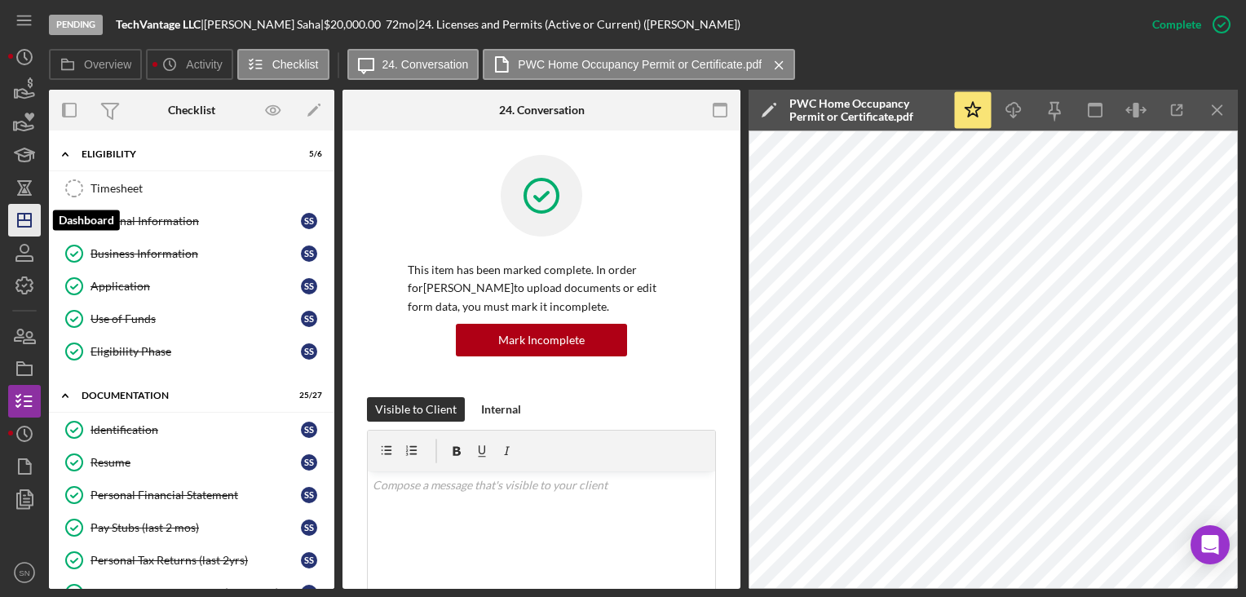
click at [21, 221] on icon "Icon/Dashboard" at bounding box center [24, 220] width 41 height 41
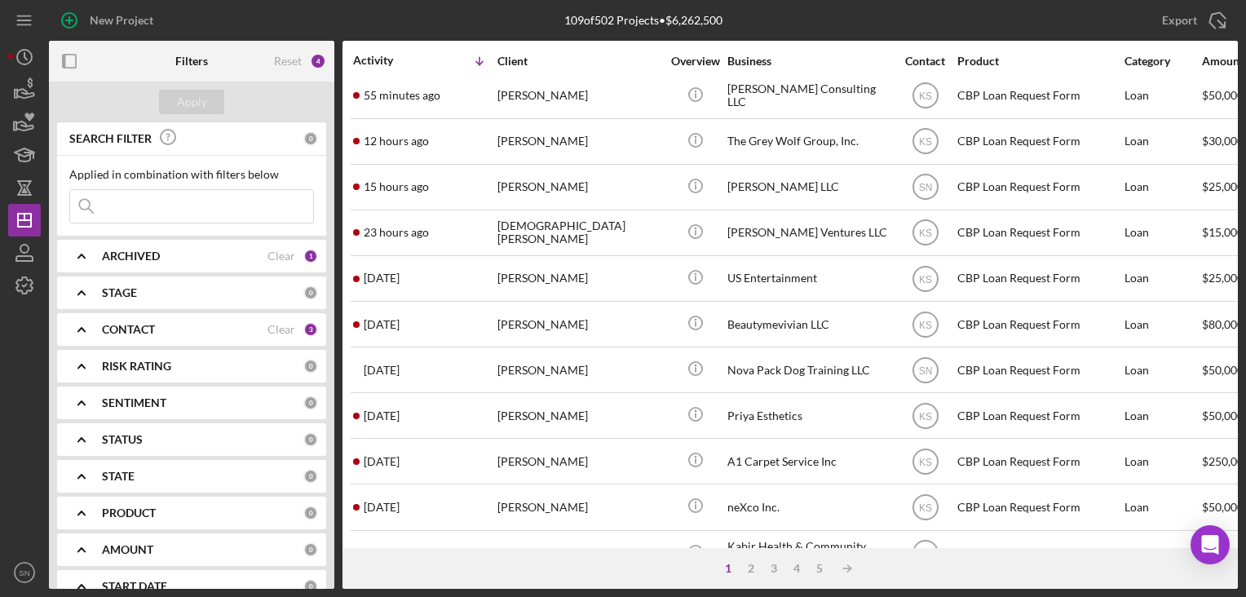
scroll to position [55, 0]
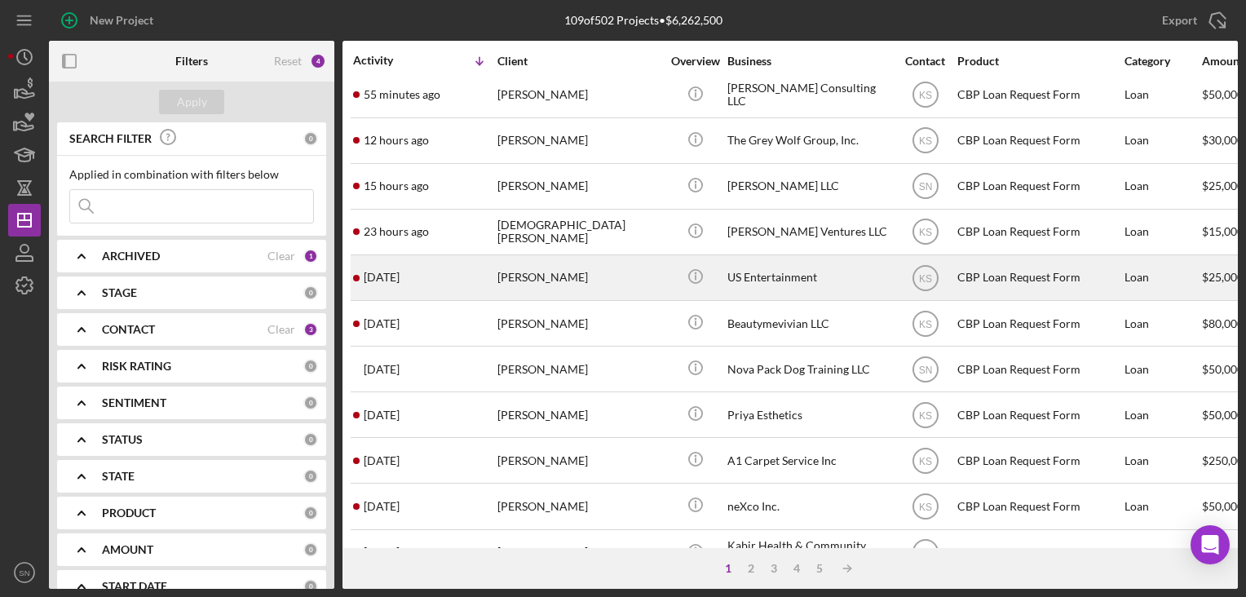
click at [426, 280] on div "[DATE] [PERSON_NAME]" at bounding box center [424, 277] width 143 height 43
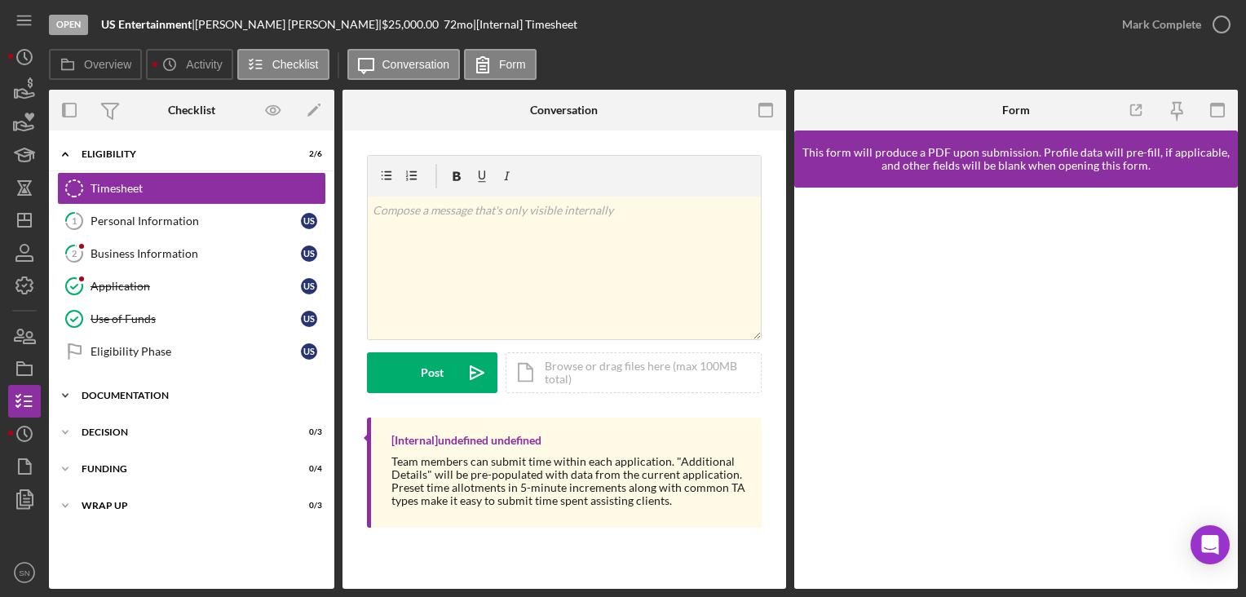
click at [63, 156] on polyline at bounding box center [65, 154] width 5 height 3
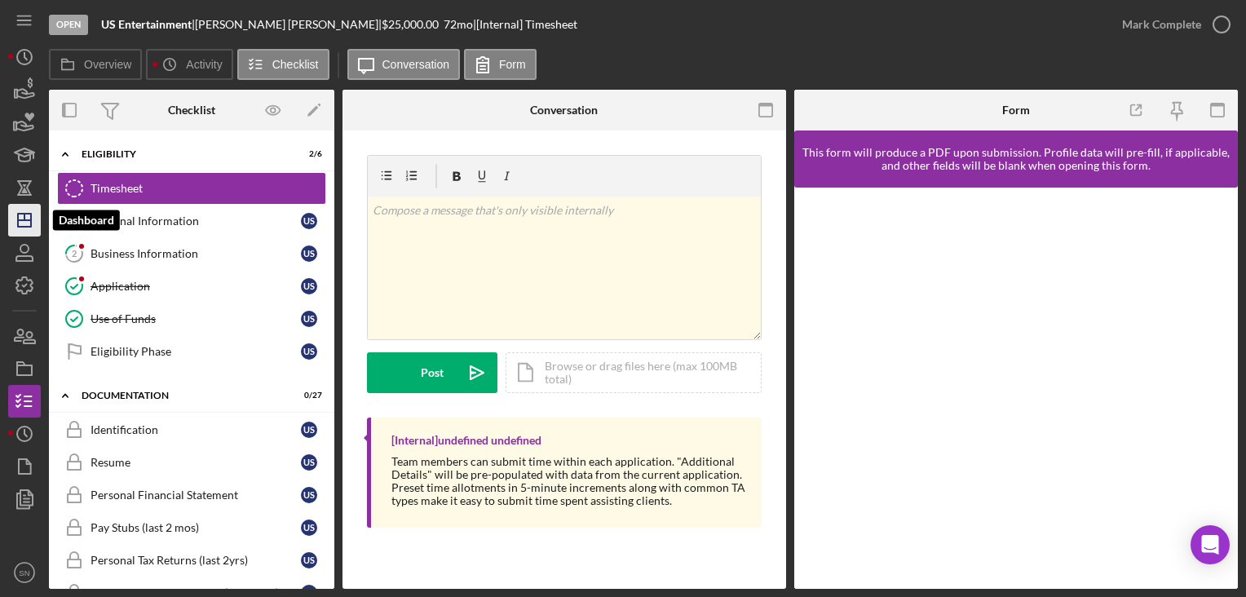
click at [21, 219] on icon "Icon/Dashboard" at bounding box center [24, 220] width 41 height 41
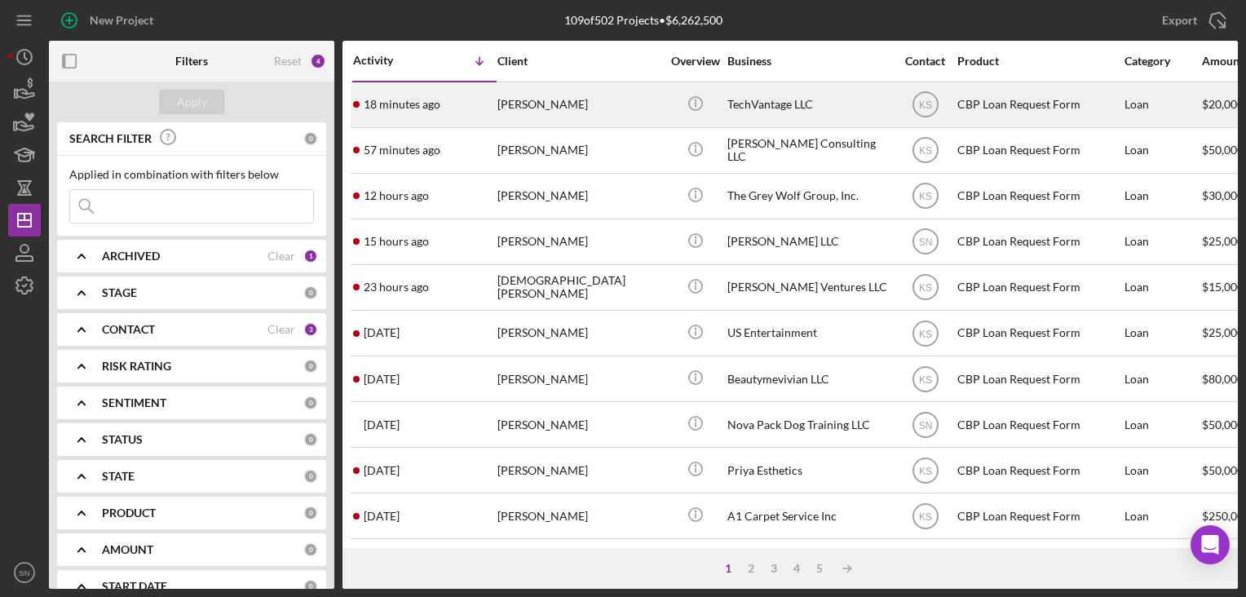
click at [399, 101] on time "18 minutes ago" at bounding box center [402, 104] width 77 height 13
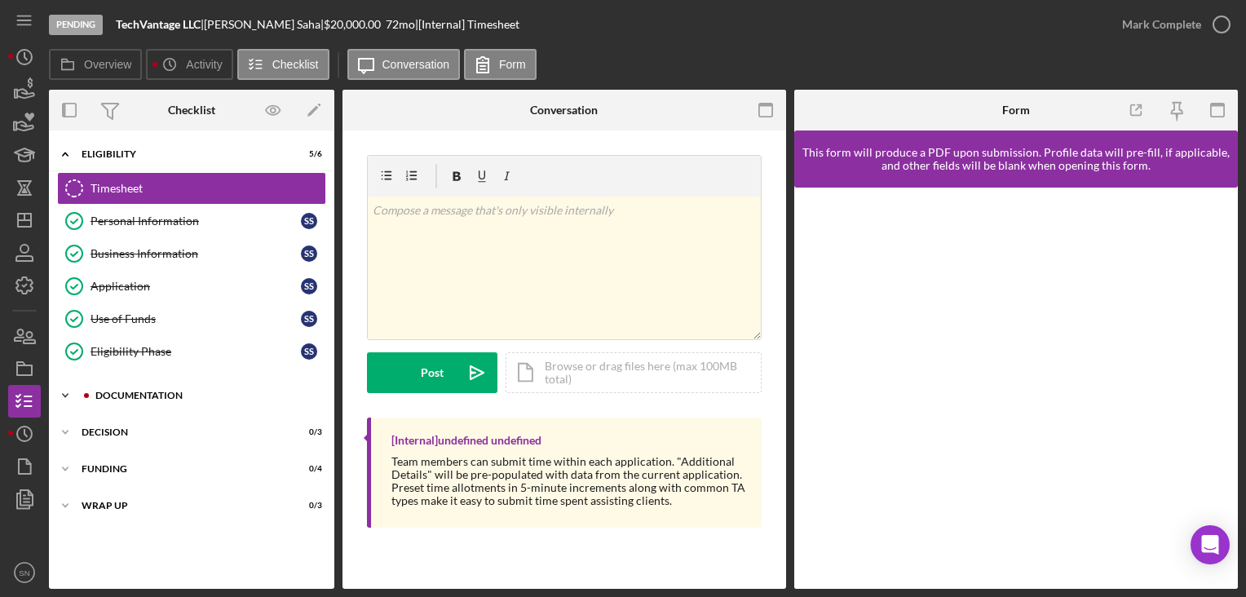
click at [65, 388] on icon "Icon/Expander" at bounding box center [65, 395] width 33 height 33
